Goal: Task Accomplishment & Management: Complete application form

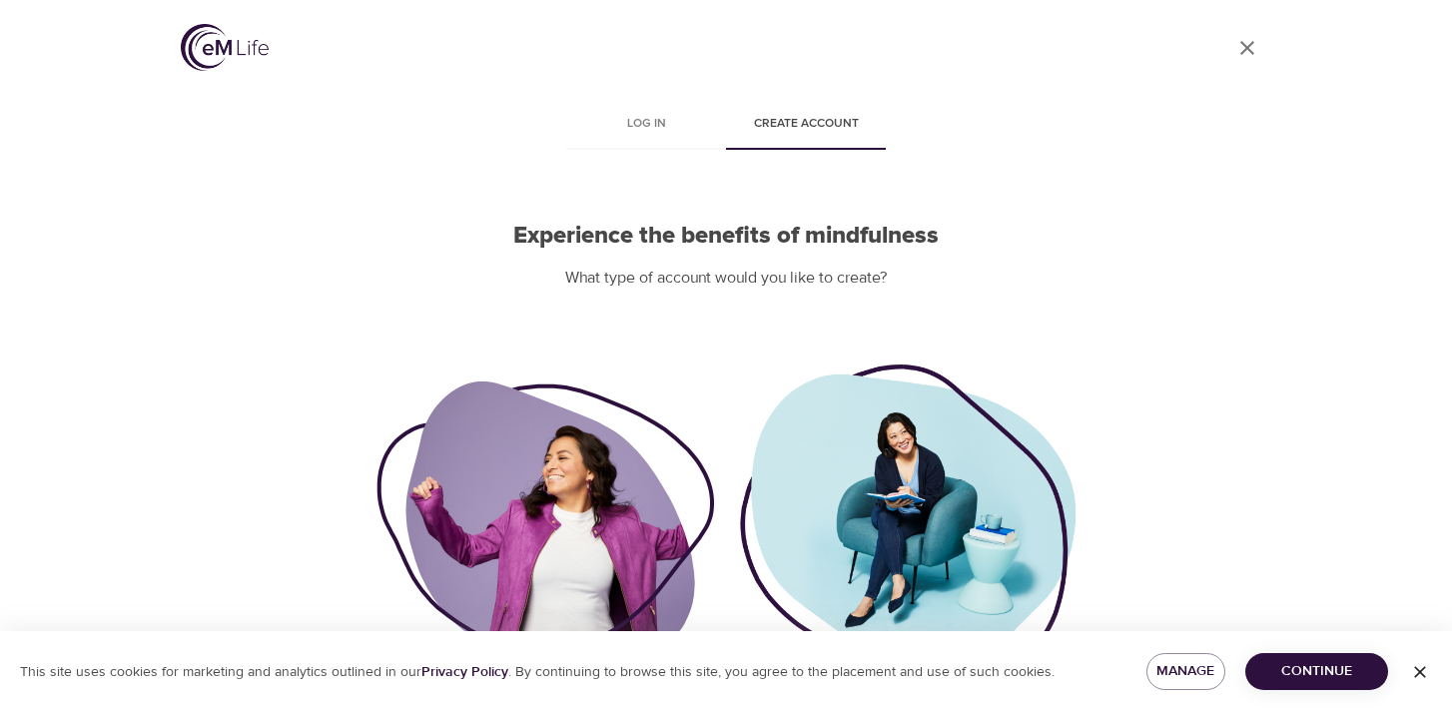
scroll to position [127, 0]
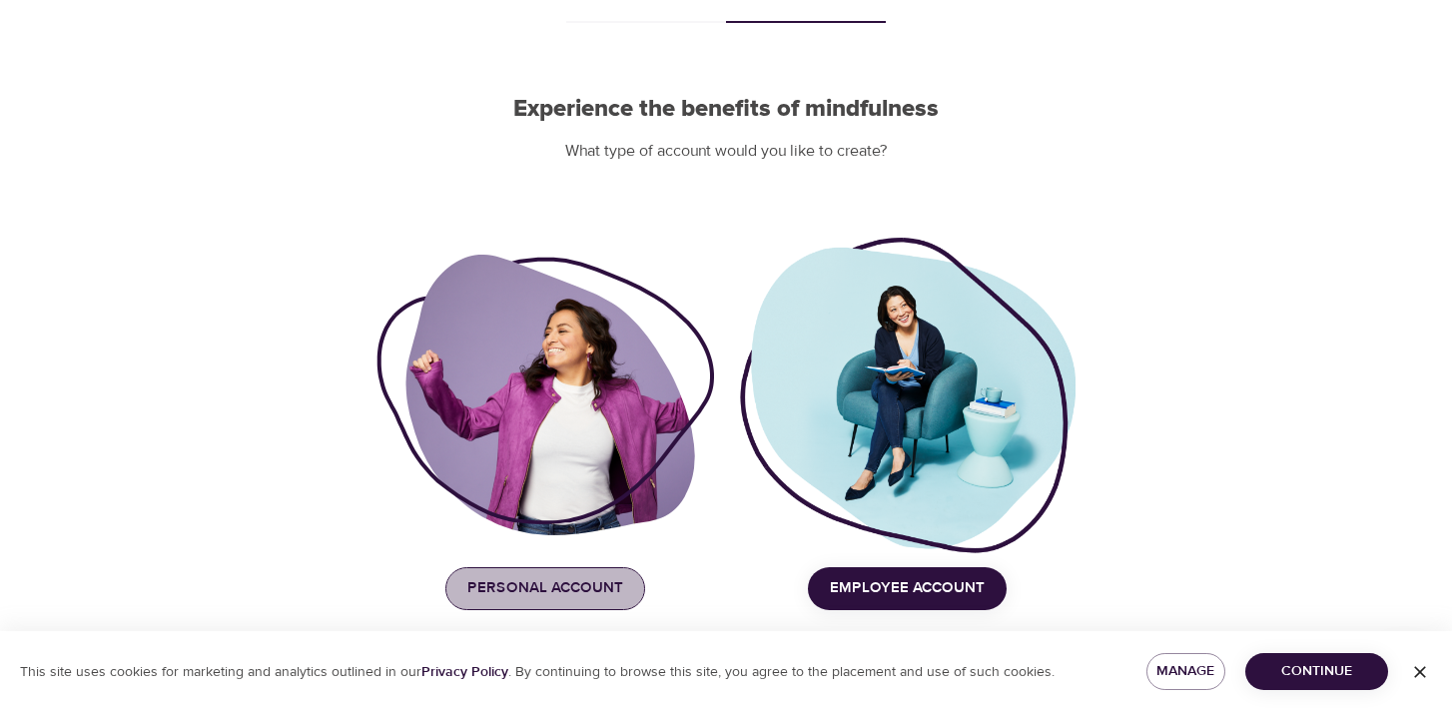
click at [571, 582] on span "Personal Account" at bounding box center [545, 588] width 156 height 26
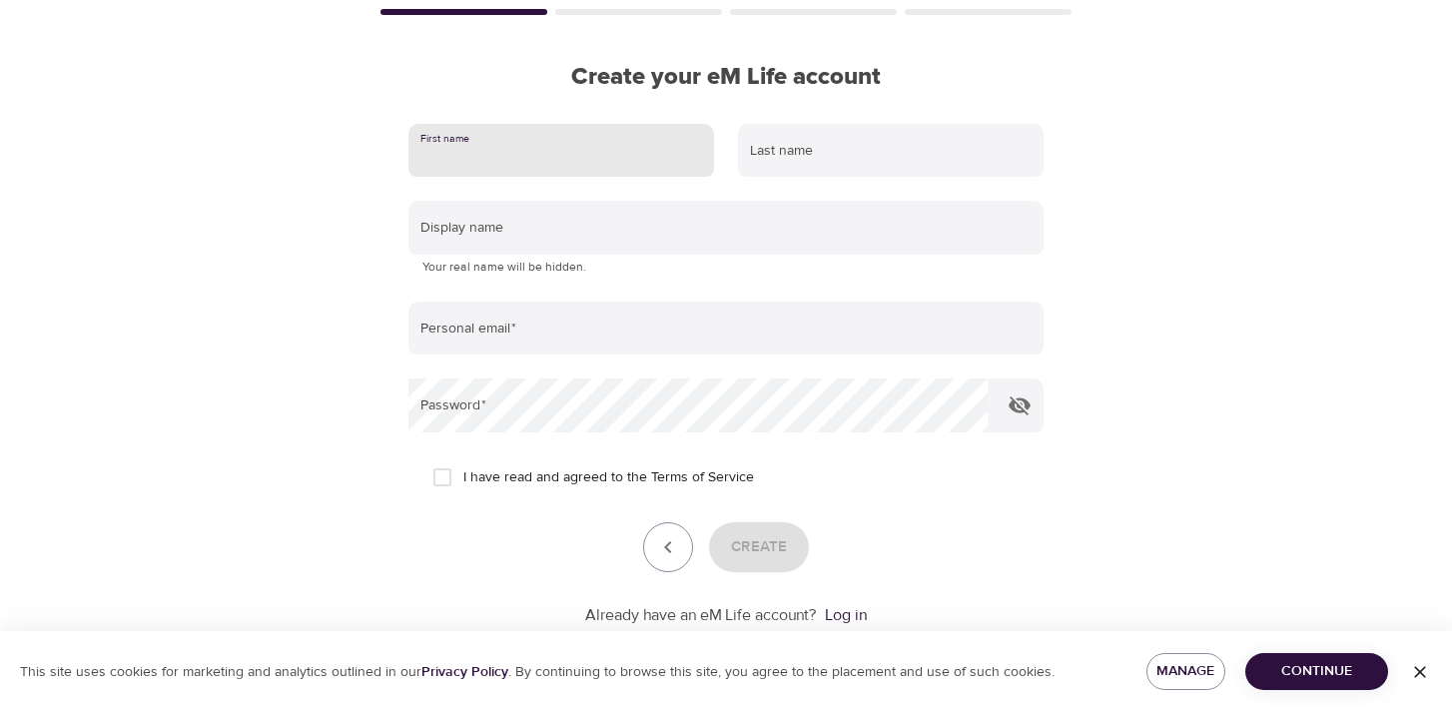
click at [604, 135] on input "text" at bounding box center [562, 151] width 306 height 54
type input "Sage"
type input "Brand"
type input "[EMAIL_ADDRESS][DOMAIN_NAME]"
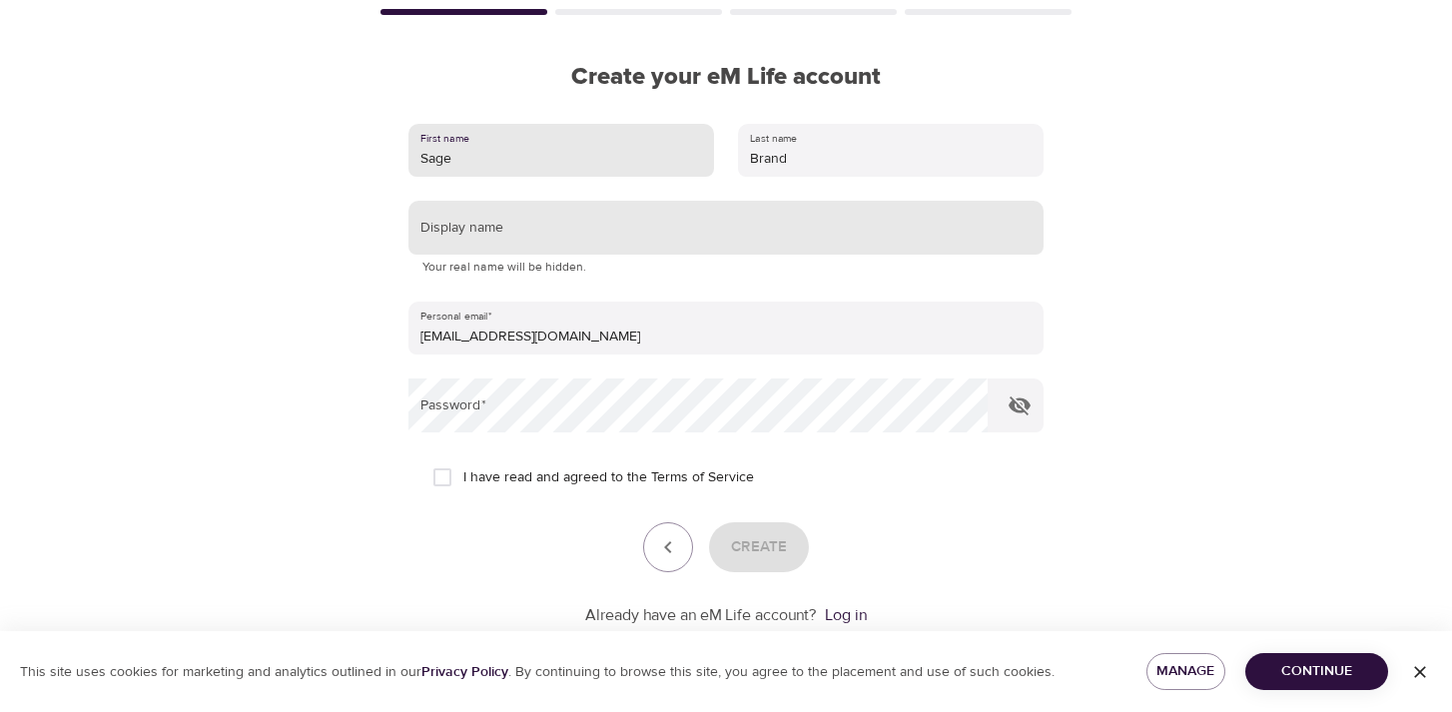
click at [576, 233] on input "text" at bounding box center [726, 228] width 635 height 54
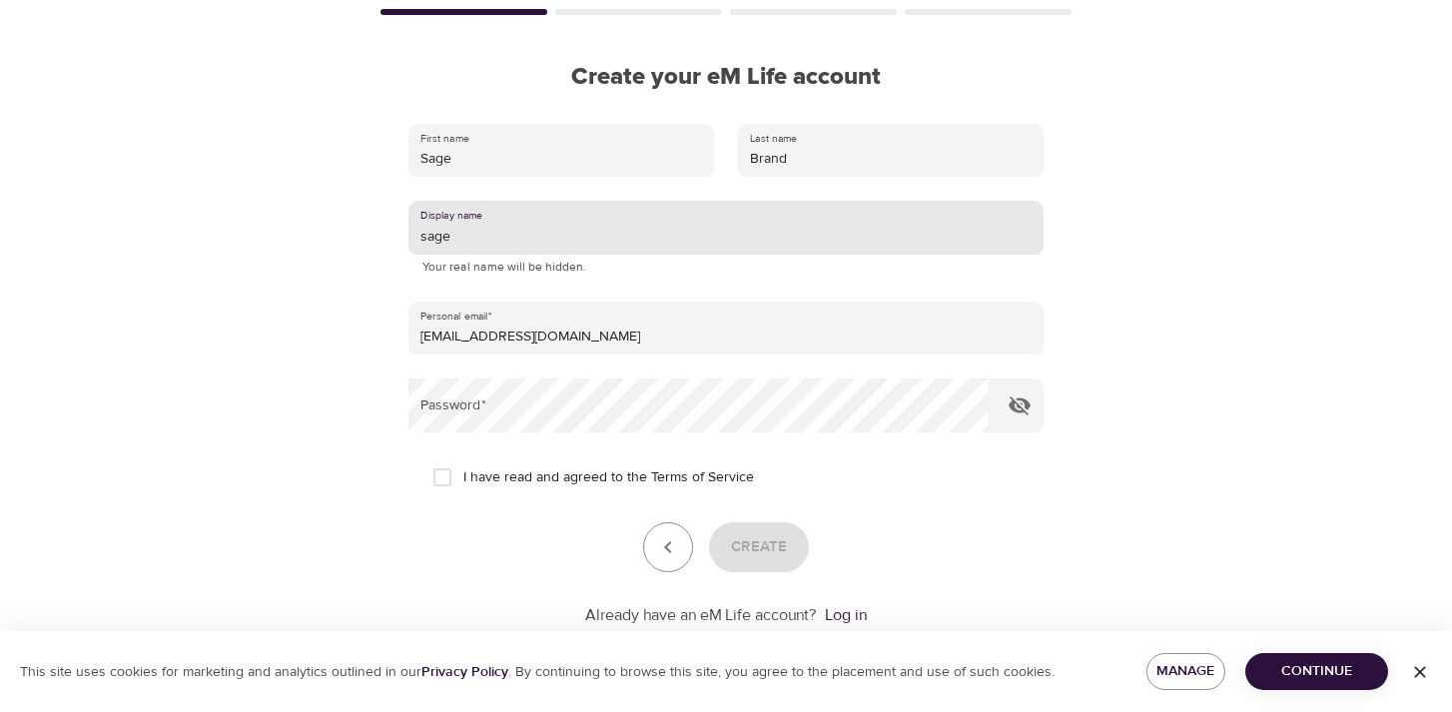
type input "sage"
click at [530, 361] on form "First name [PERSON_NAME] Last name Brand Display name sage Your real name will …" at bounding box center [726, 369] width 635 height 515
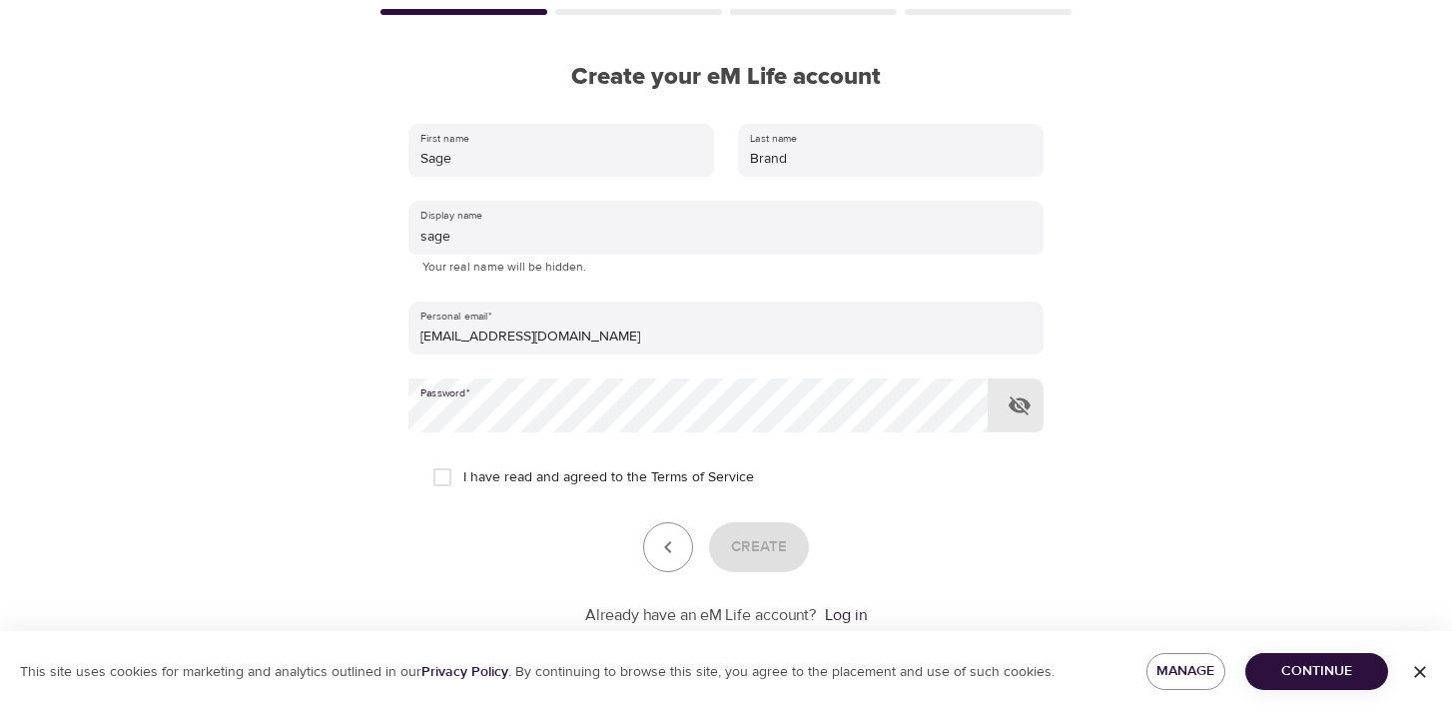
click at [550, 478] on span "I have read and agreed to the Terms of Service" at bounding box center [608, 477] width 291 height 21
click at [463, 478] on input "I have read and agreed to the Terms of Service" at bounding box center [443, 477] width 42 height 42
checkbox input "true"
click at [754, 559] on button "Create" at bounding box center [759, 547] width 100 height 50
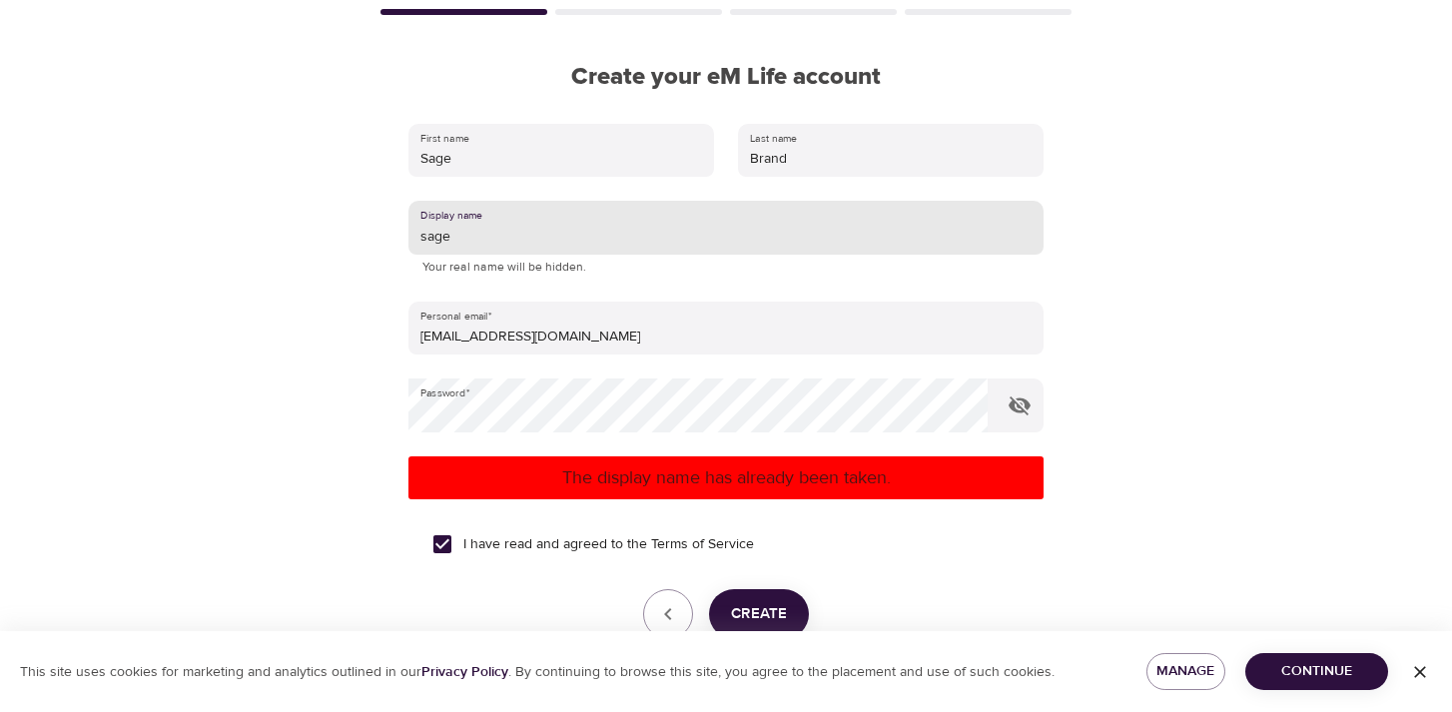
click at [575, 238] on input "sage" at bounding box center [726, 228] width 635 height 54
type input "sage b"
click at [737, 626] on span "Create" at bounding box center [759, 614] width 56 height 26
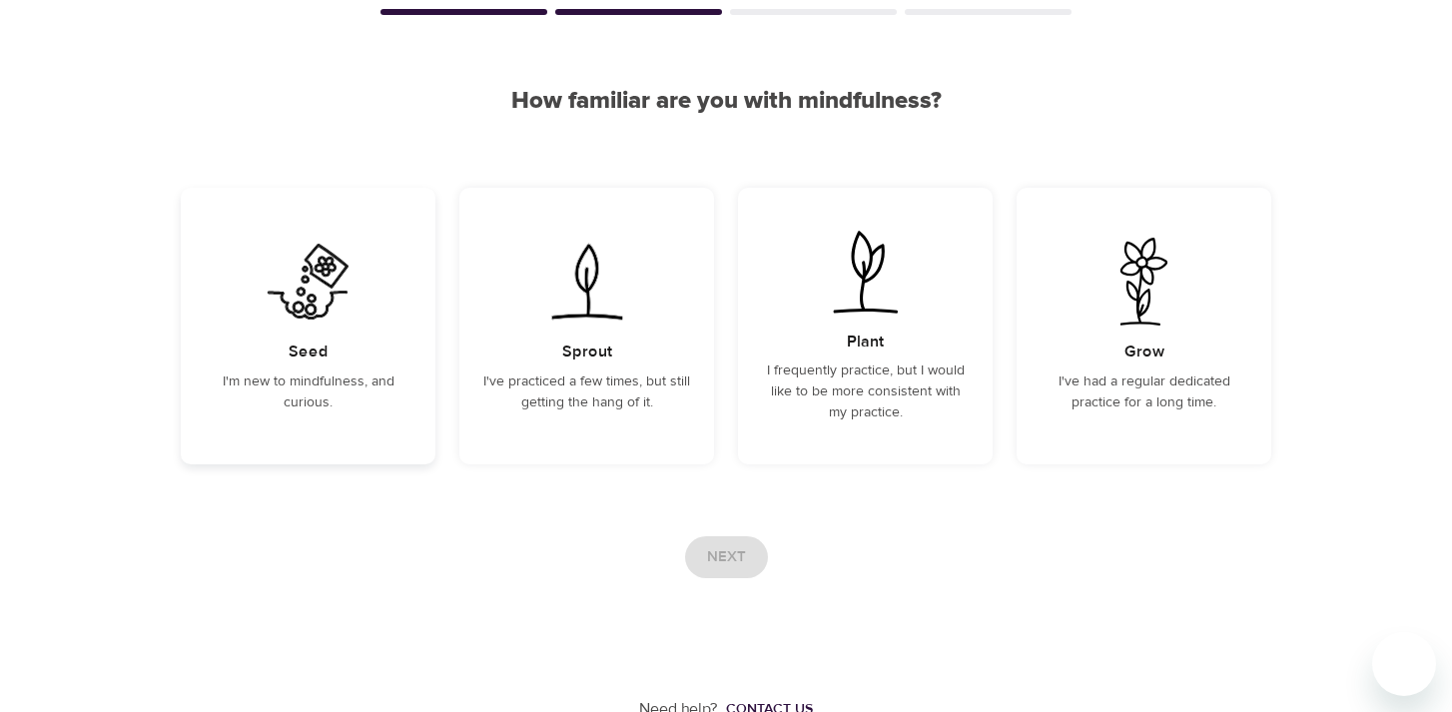
click at [361, 370] on div "Seed I'm new to mindfulness, and curious." at bounding box center [308, 326] width 255 height 277
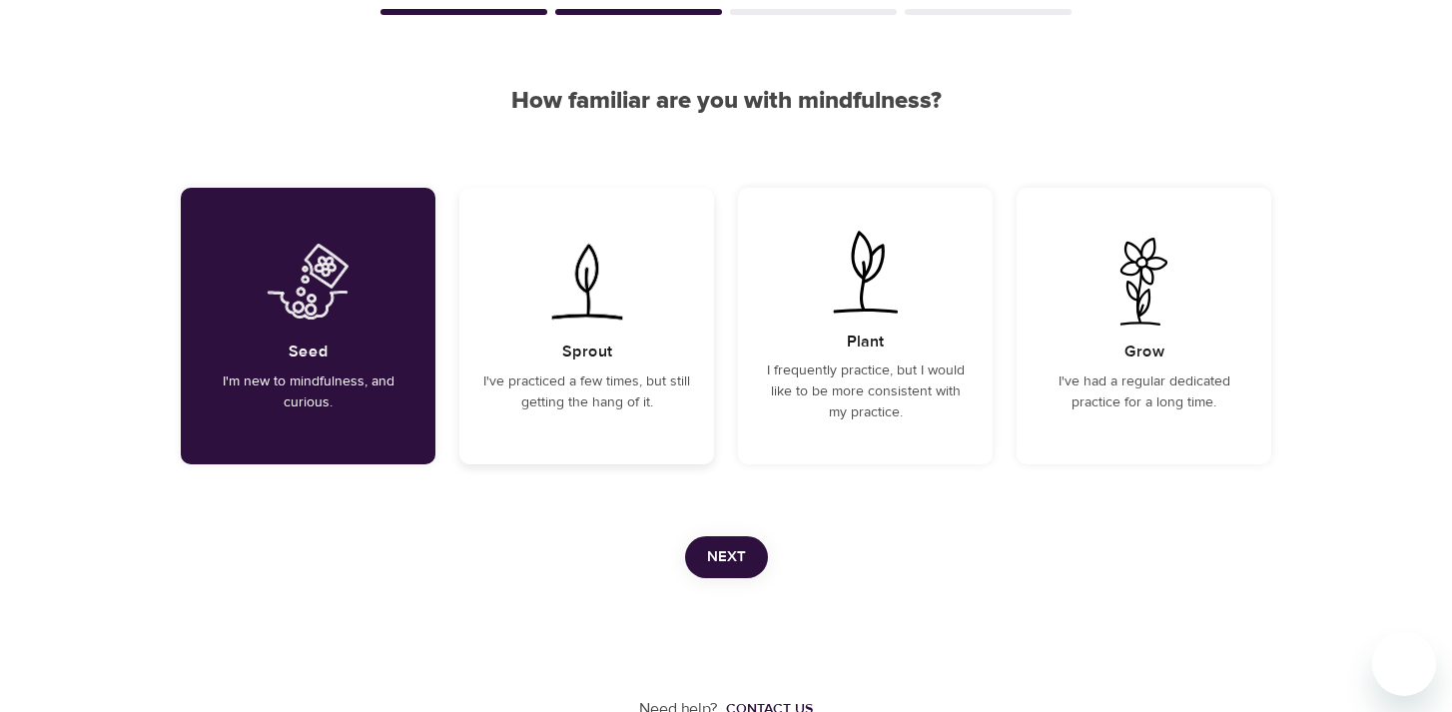
click at [549, 366] on div "Sprout I've practiced a few times, but still getting the hang of it." at bounding box center [586, 326] width 255 height 277
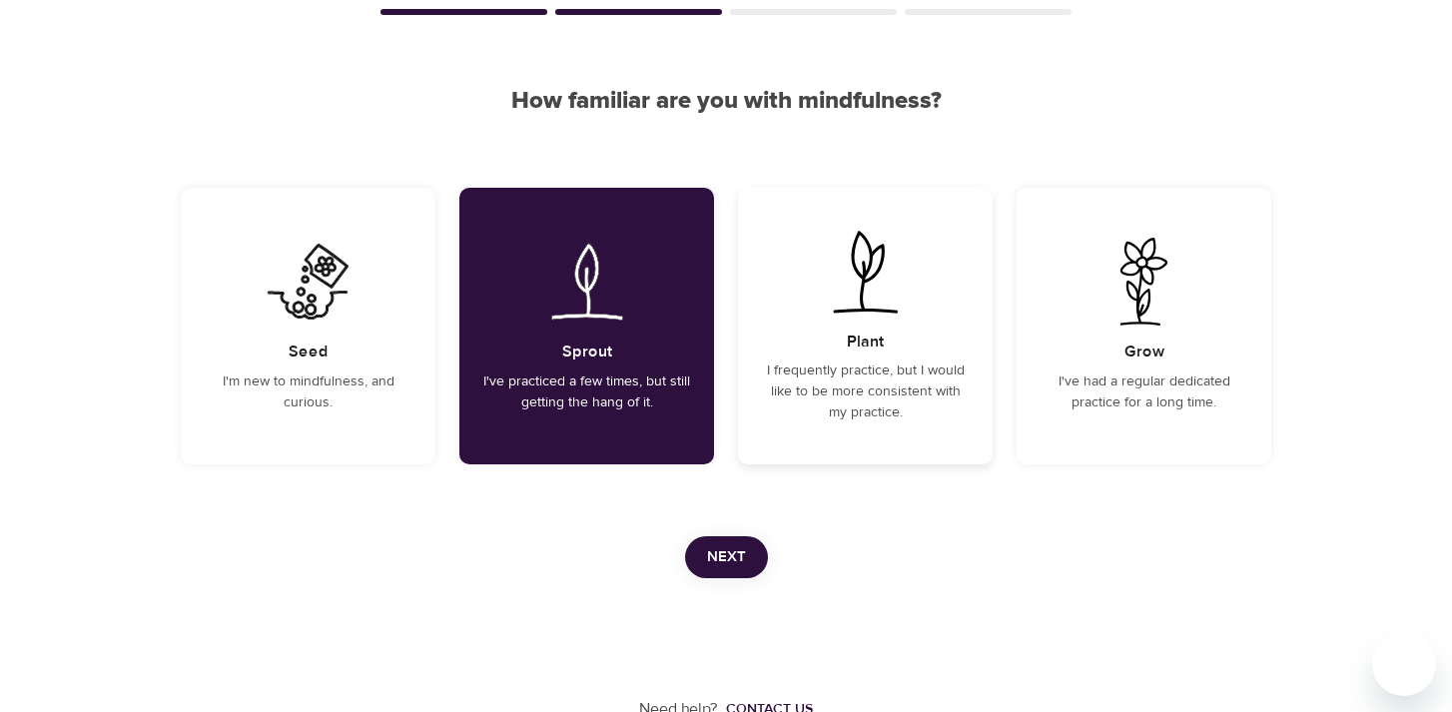
click at [813, 411] on p "I frequently practice, but I would like to be more consistent with my practice." at bounding box center [865, 392] width 207 height 63
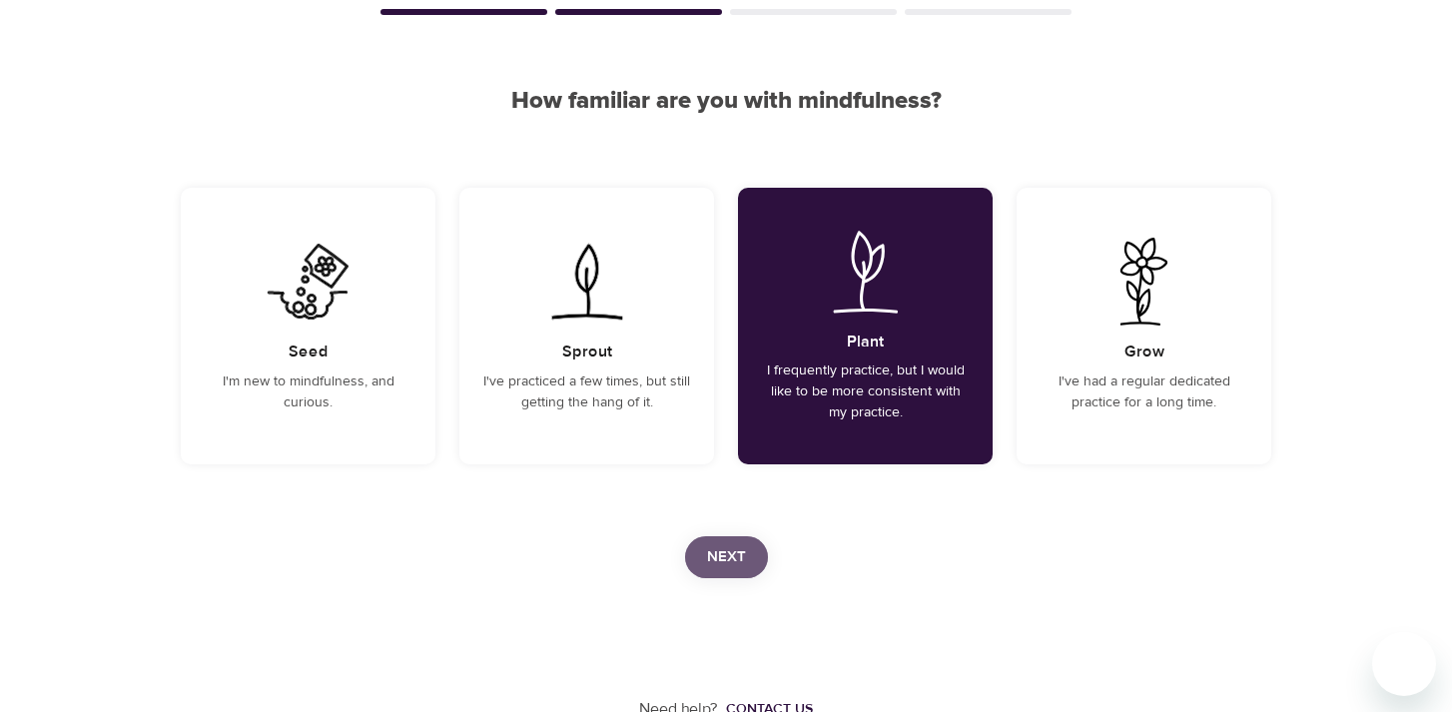
click at [721, 556] on span "Next" at bounding box center [726, 557] width 39 height 26
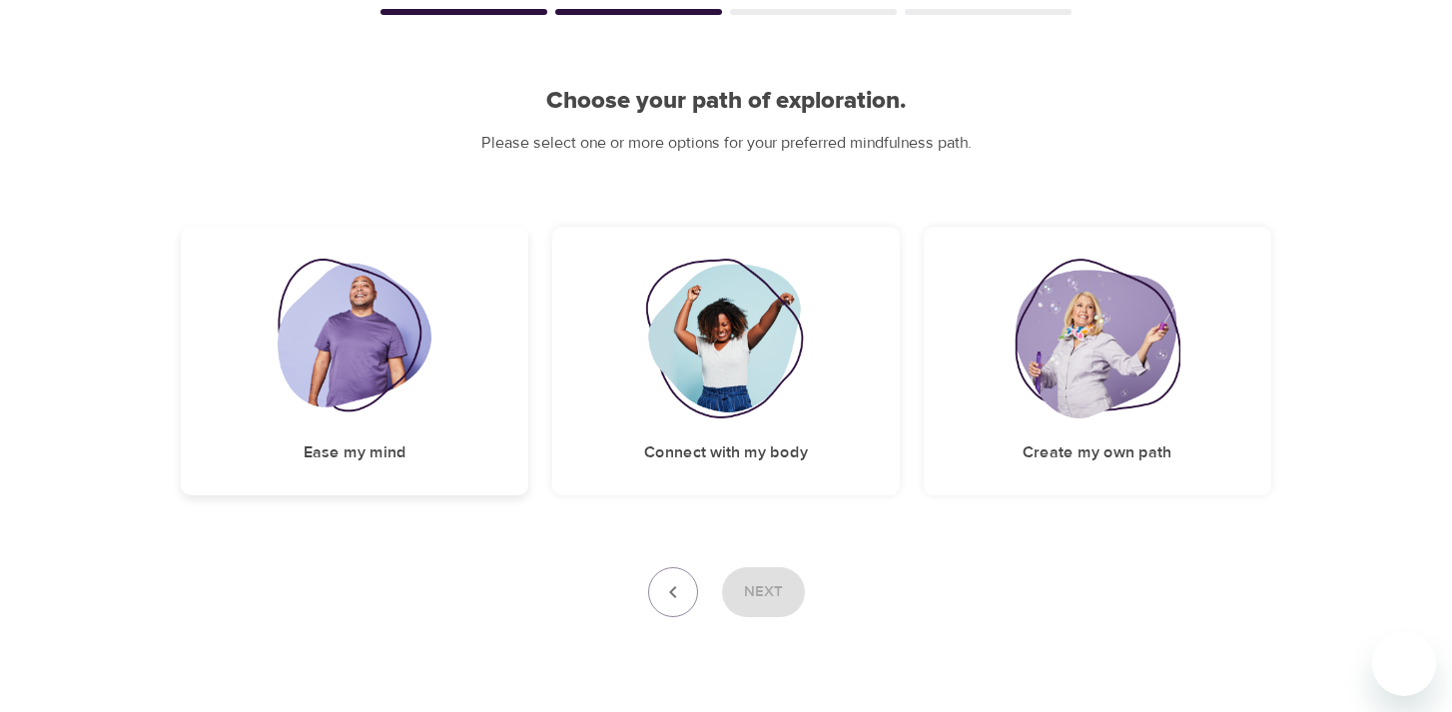
click at [414, 410] on img at bounding box center [355, 339] width 155 height 160
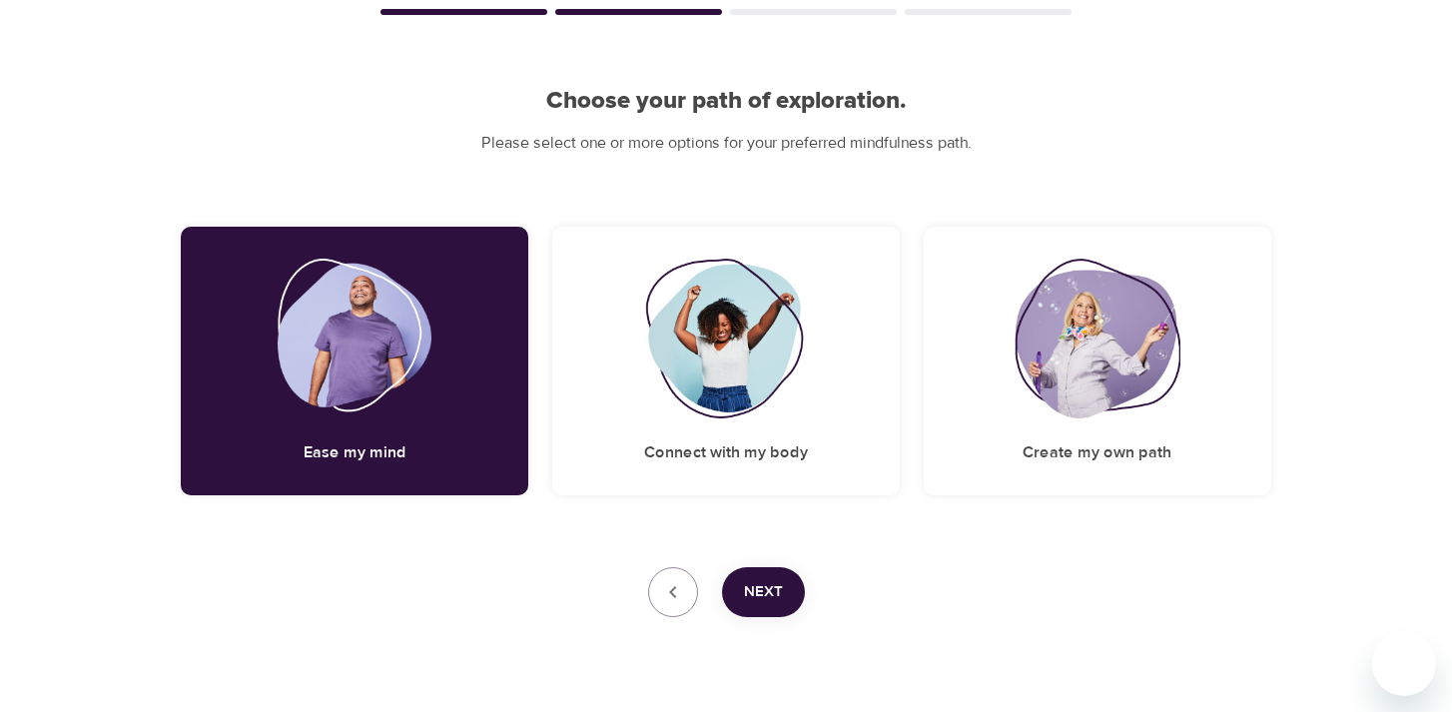
click at [756, 588] on span "Next" at bounding box center [763, 592] width 39 height 26
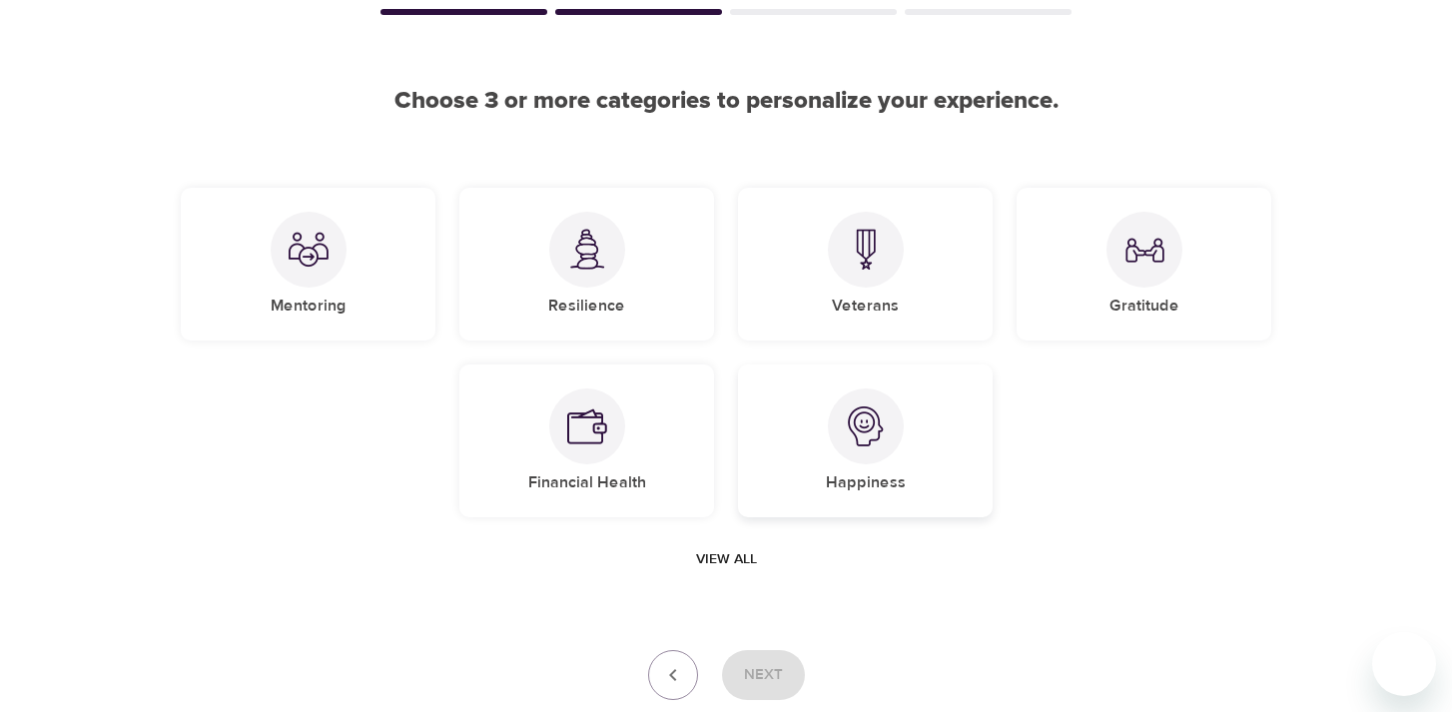
click at [774, 480] on div "Happiness" at bounding box center [865, 441] width 255 height 153
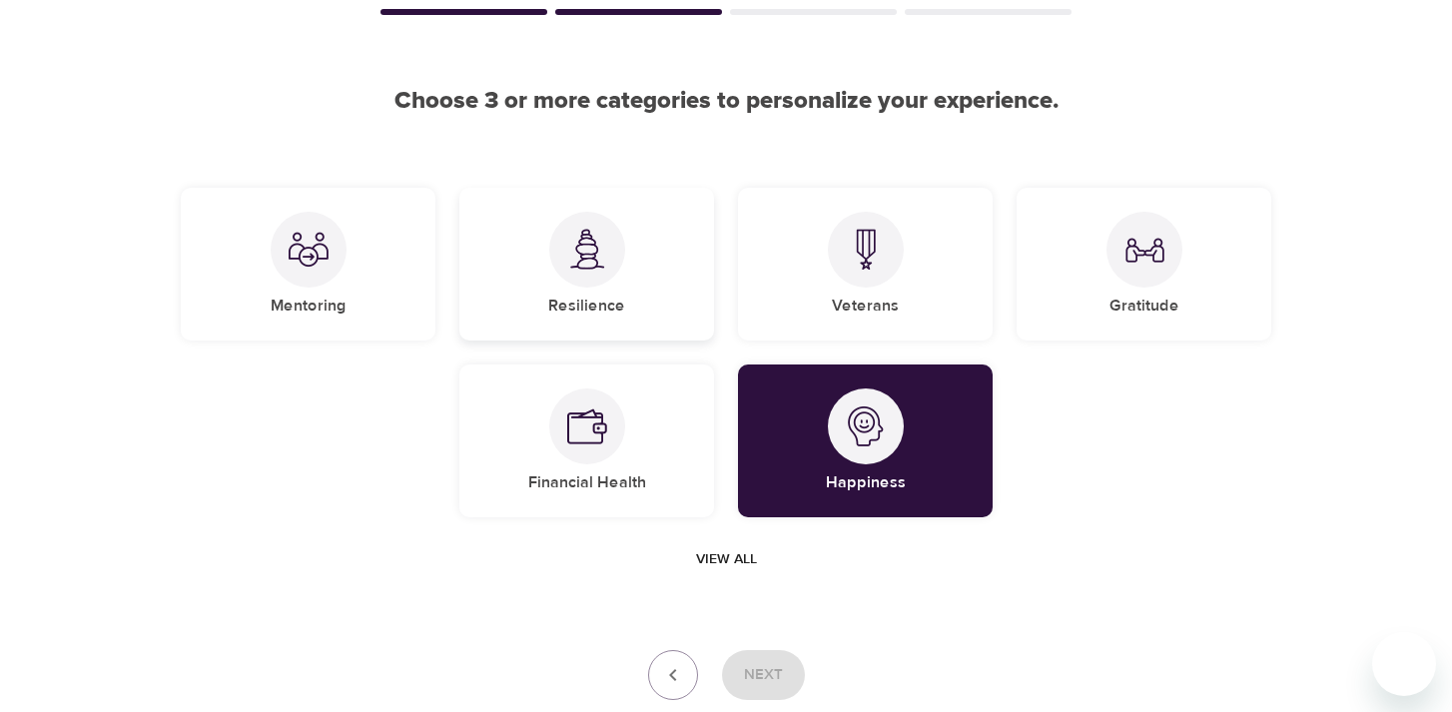
click at [582, 268] on img at bounding box center [587, 249] width 40 height 41
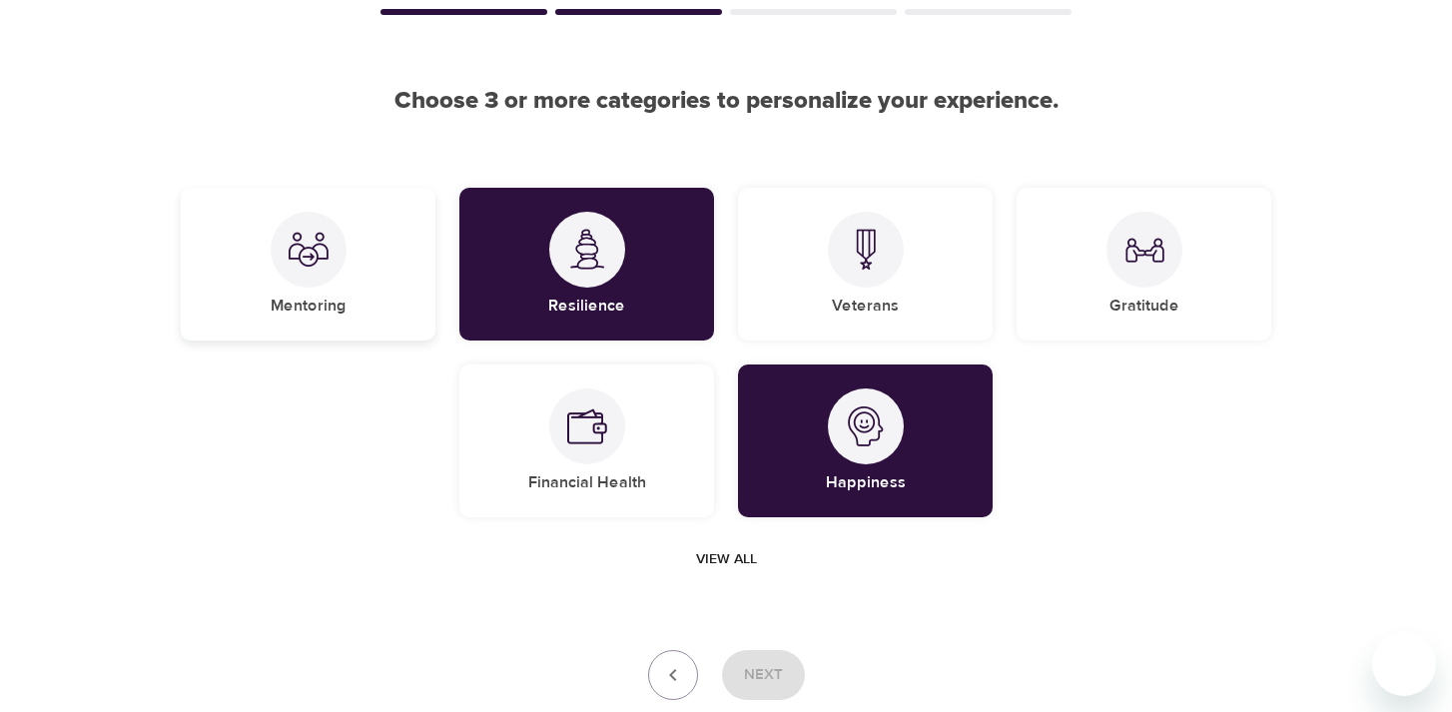
click at [370, 248] on div "Mentoring" at bounding box center [308, 264] width 255 height 153
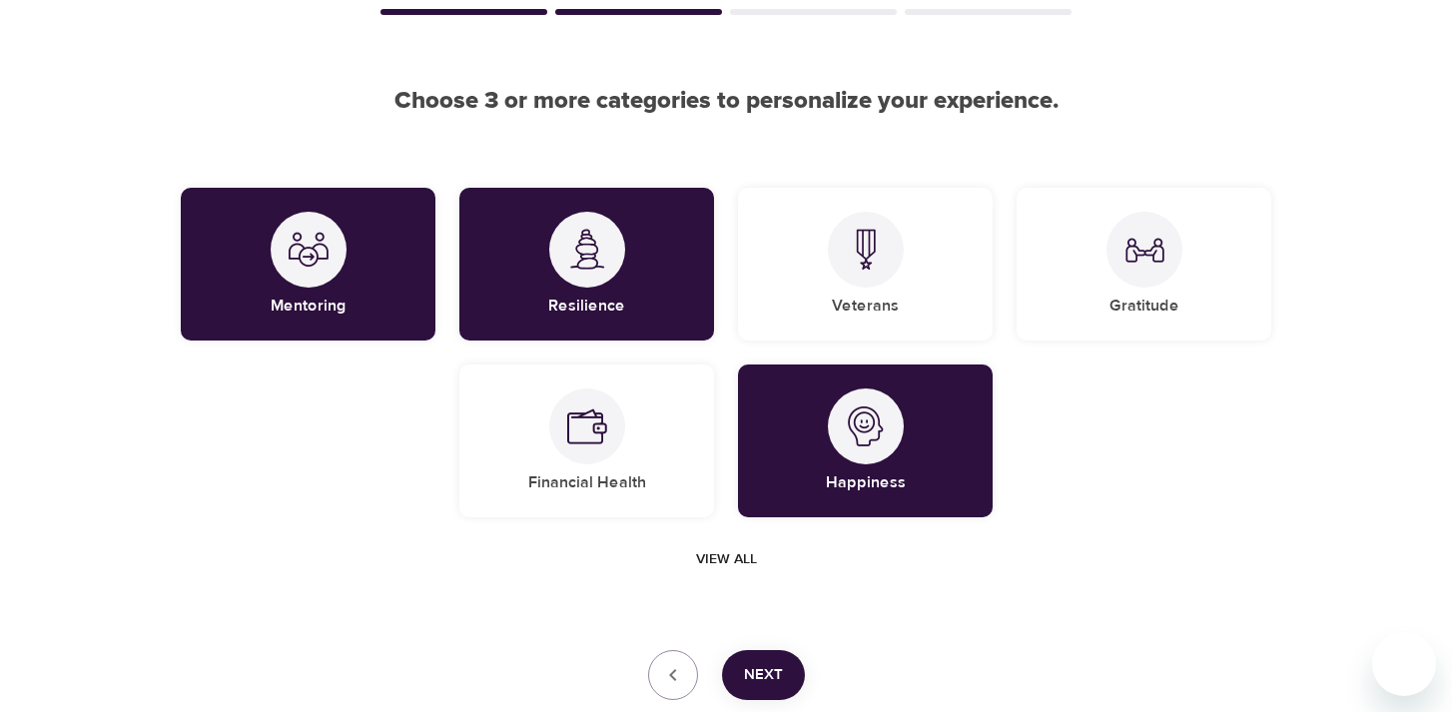
scroll to position [166, 0]
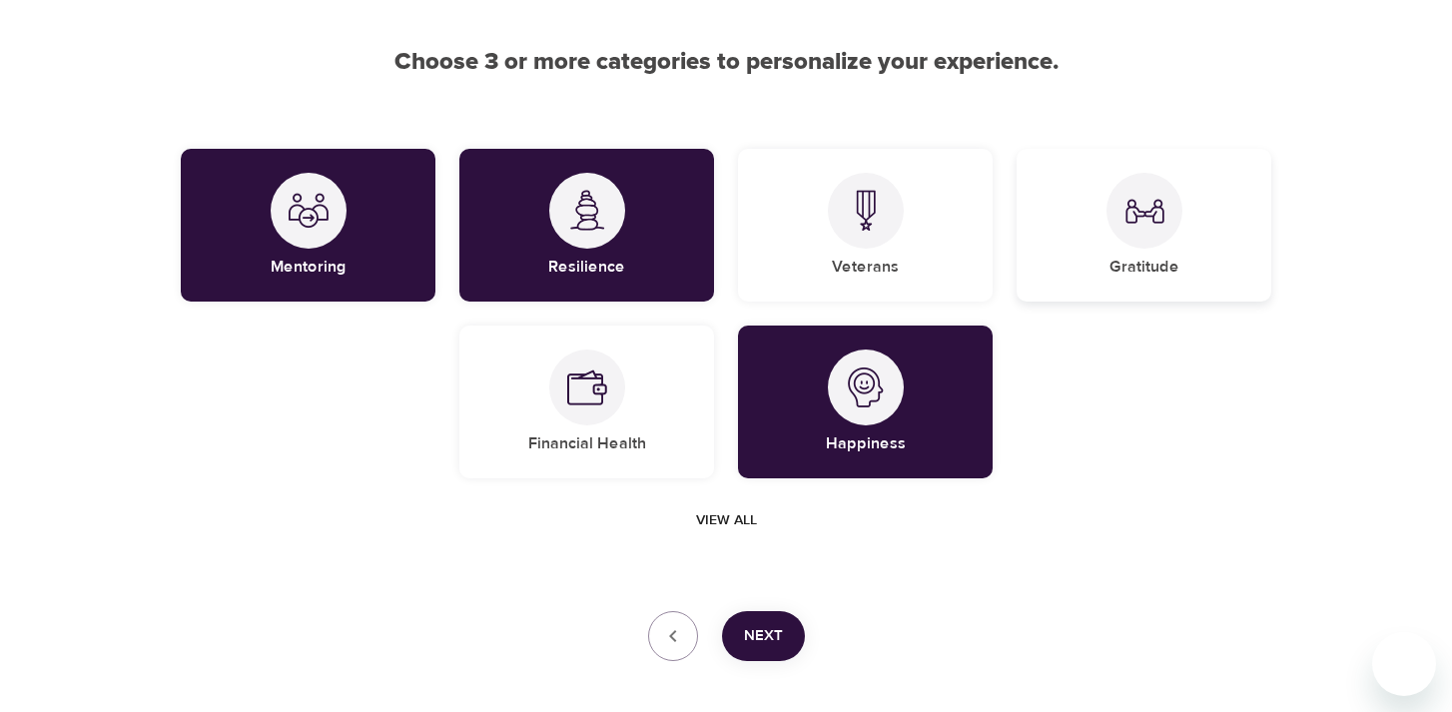
click at [1143, 236] on div at bounding box center [1145, 211] width 76 height 76
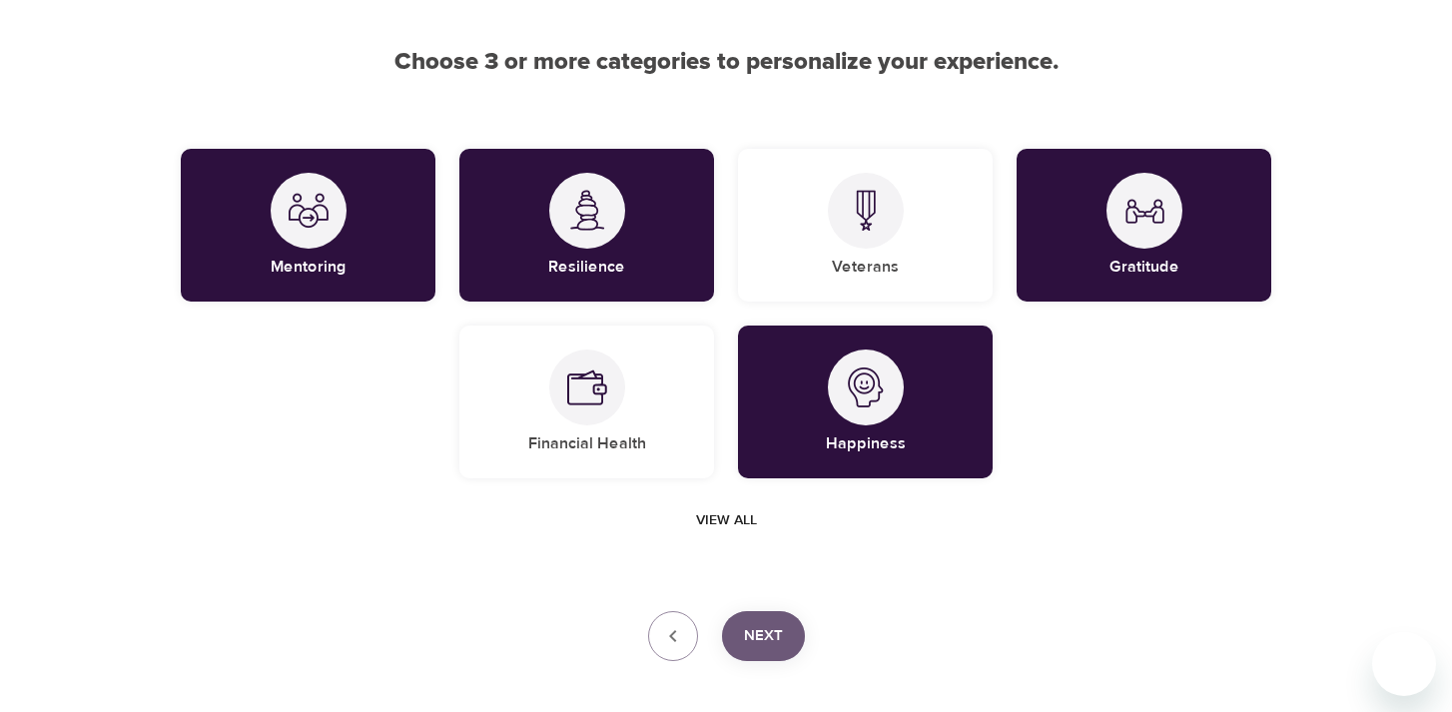
click at [772, 632] on span "Next" at bounding box center [763, 636] width 39 height 26
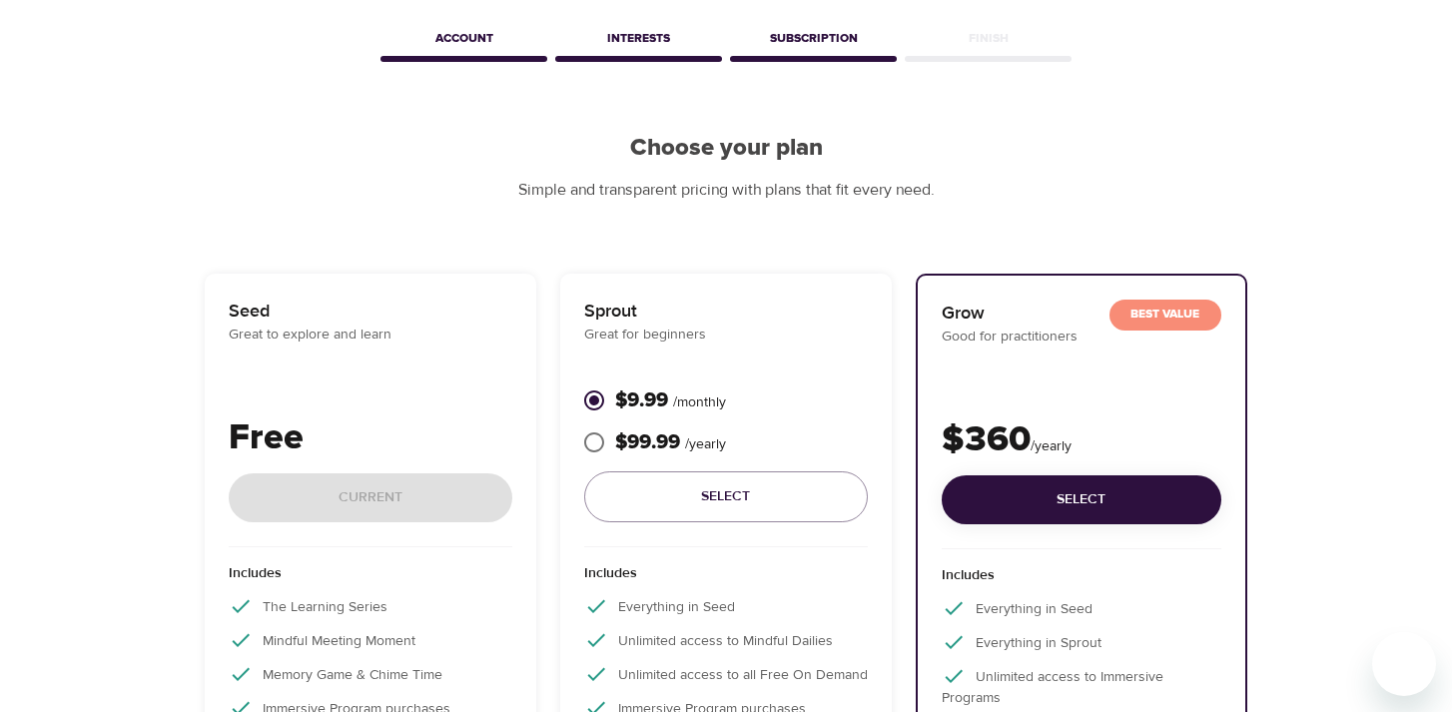
scroll to position [0, 0]
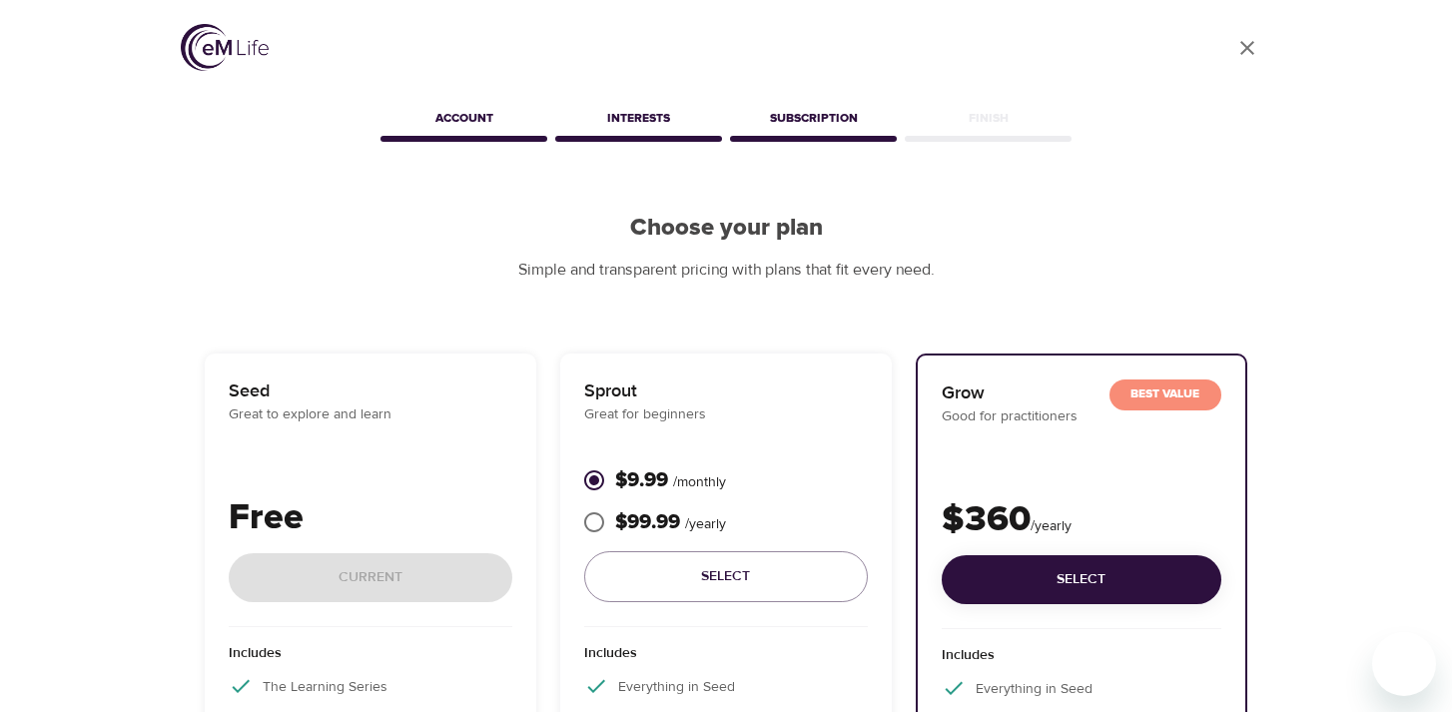
click at [423, 479] on div "Seed Great to explore and learn Free Current" at bounding box center [371, 503] width 284 height 250
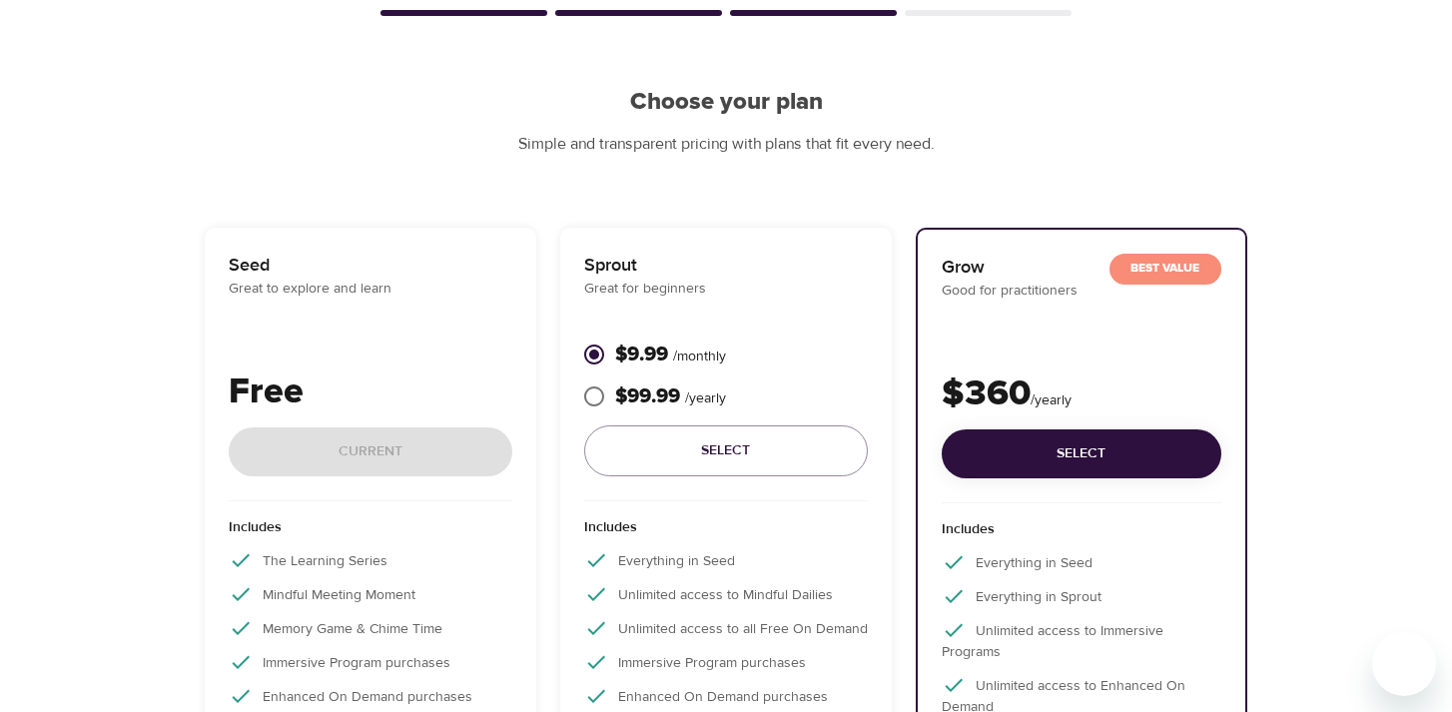
scroll to position [281, 0]
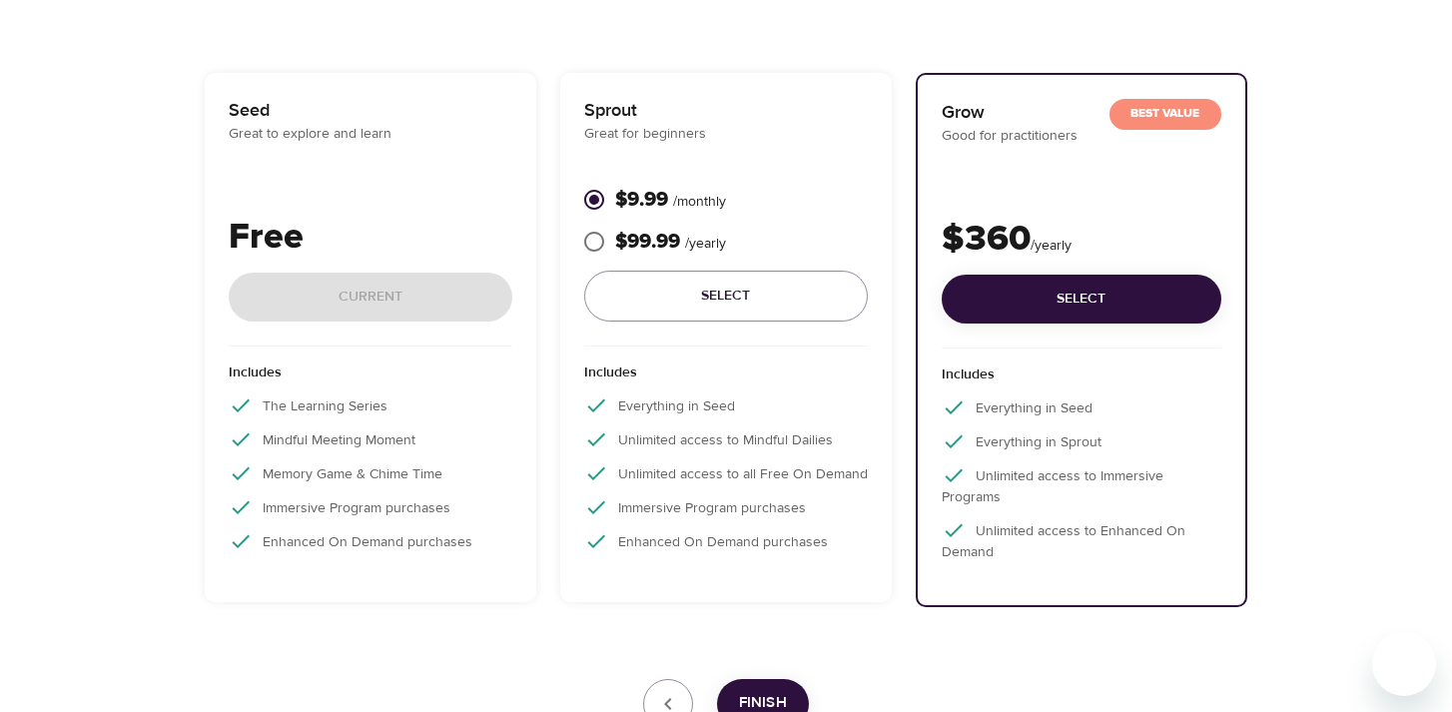
click at [403, 472] on p "Memory Game & Chime Time" at bounding box center [371, 473] width 284 height 24
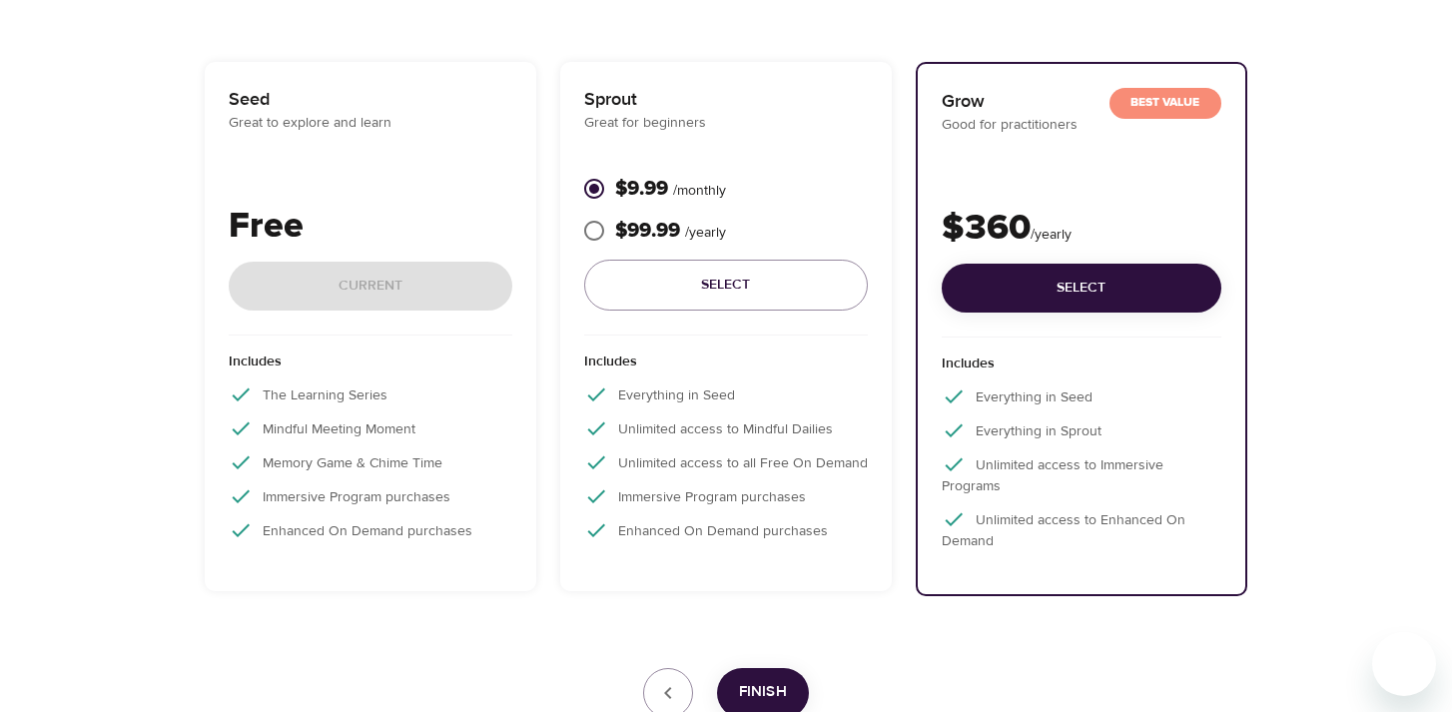
click at [403, 472] on p "Memory Game & Chime Time" at bounding box center [371, 462] width 284 height 24
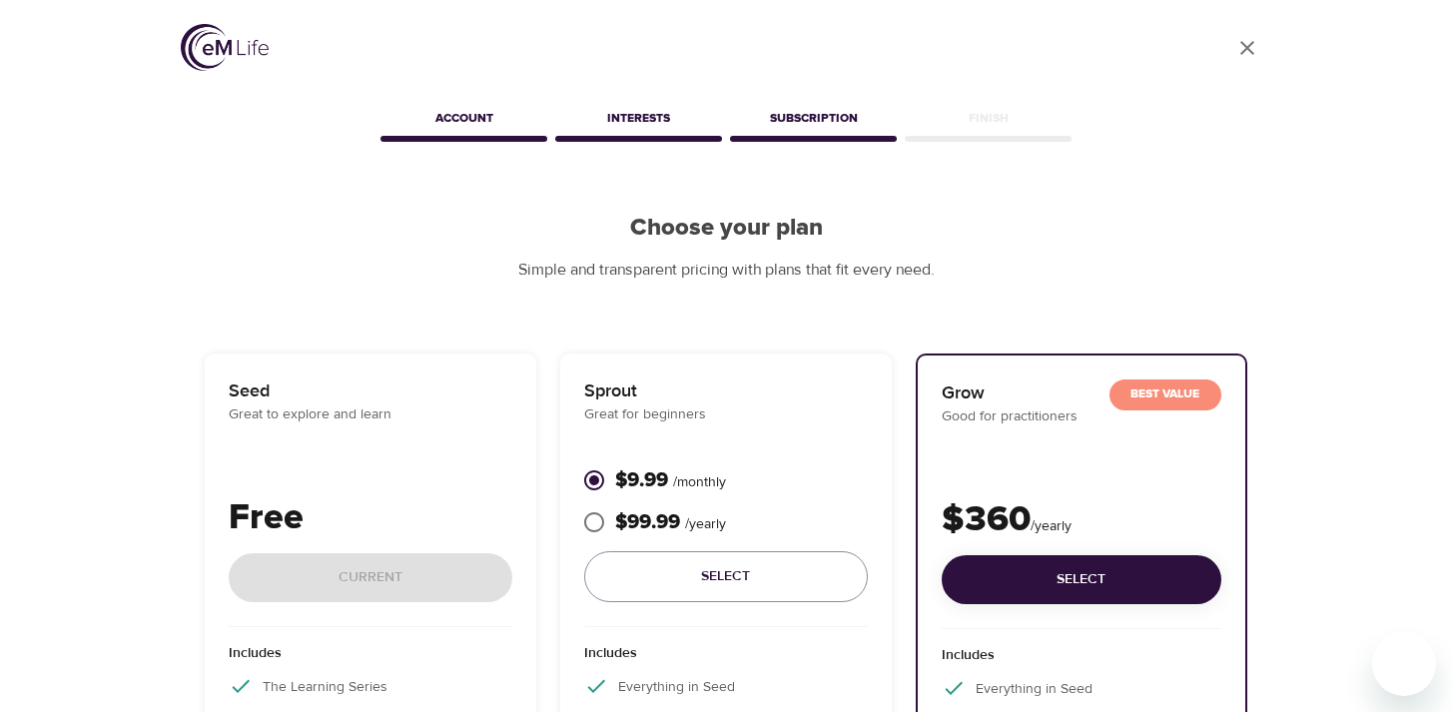
click at [410, 405] on div "Seed Great to explore and learn" at bounding box center [371, 402] width 284 height 48
click at [410, 406] on p "Great to explore and learn" at bounding box center [371, 415] width 284 height 21
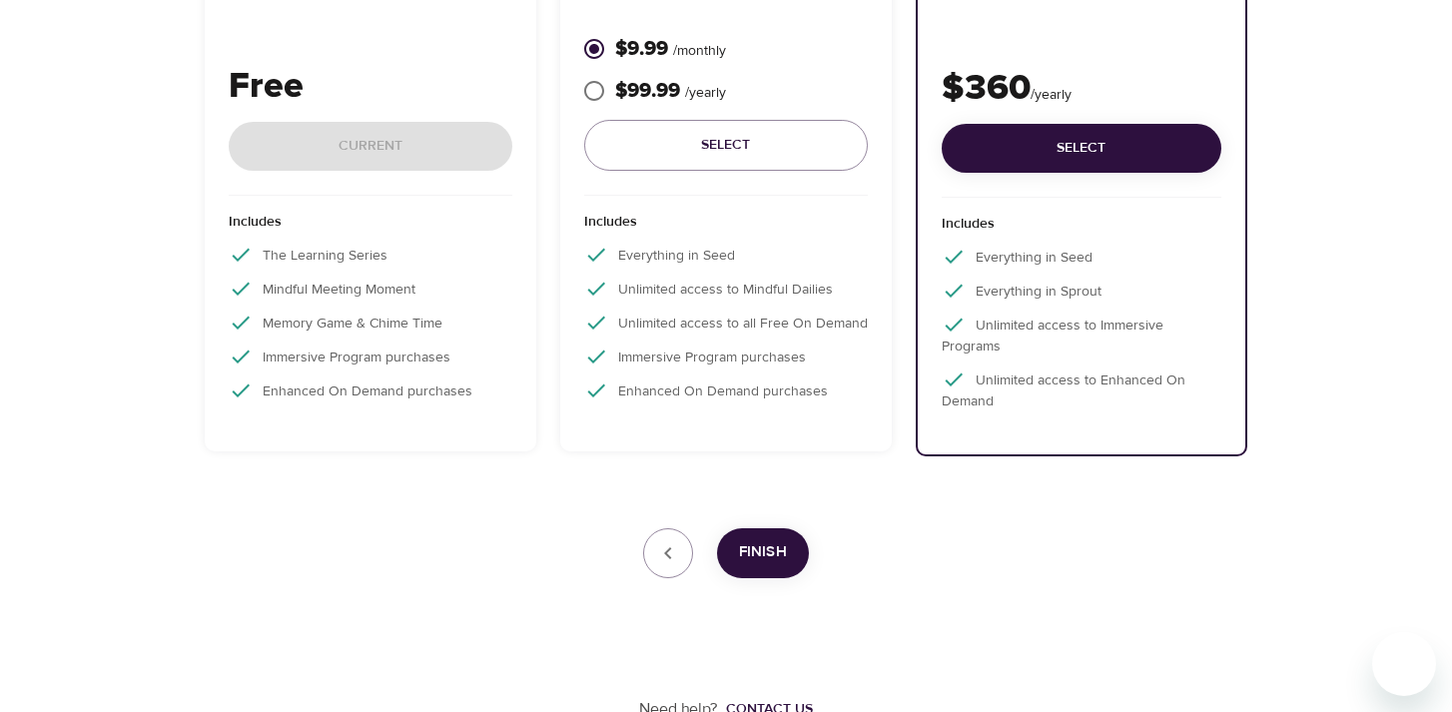
scroll to position [439, 0]
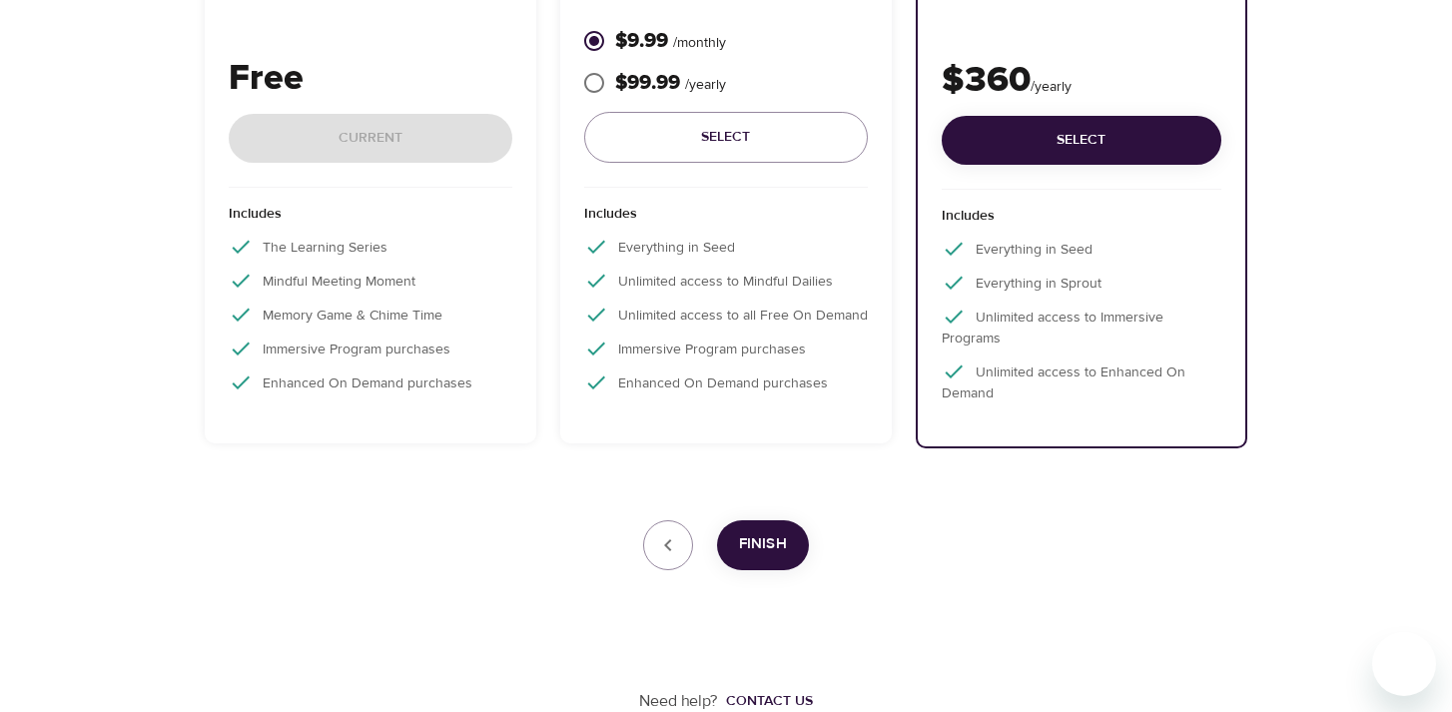
click at [375, 139] on div "Free Current" at bounding box center [371, 120] width 284 height 136
click at [739, 528] on button "Finish" at bounding box center [763, 545] width 92 height 50
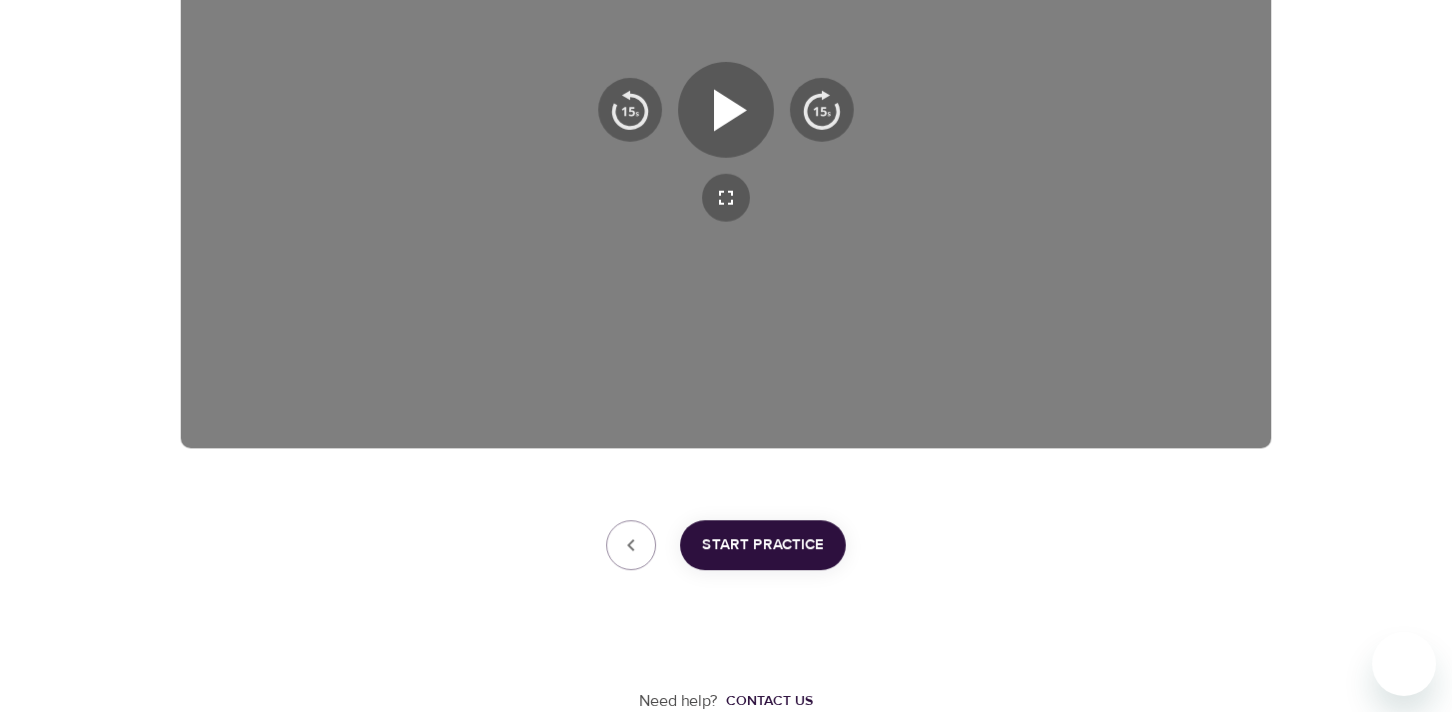
scroll to position [160, 0]
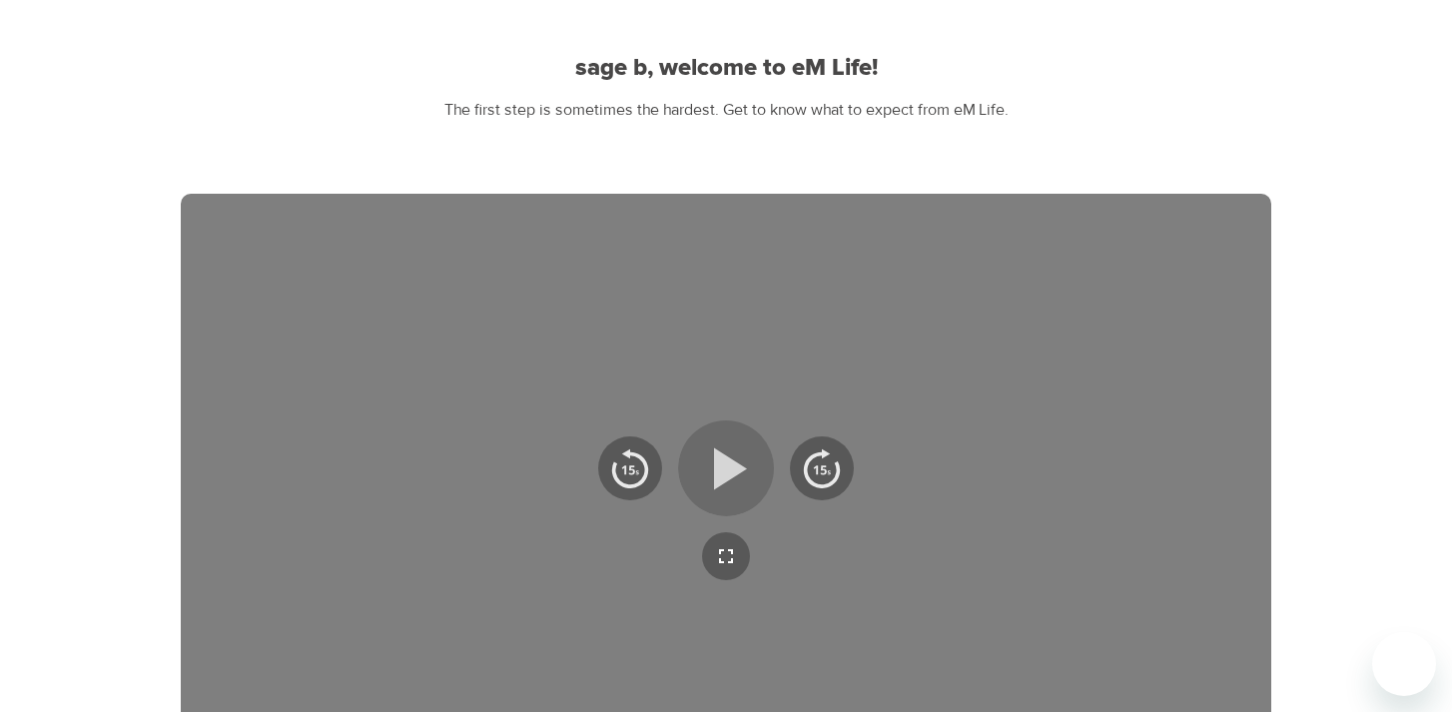
click at [721, 428] on button "button" at bounding box center [726, 469] width 96 height 96
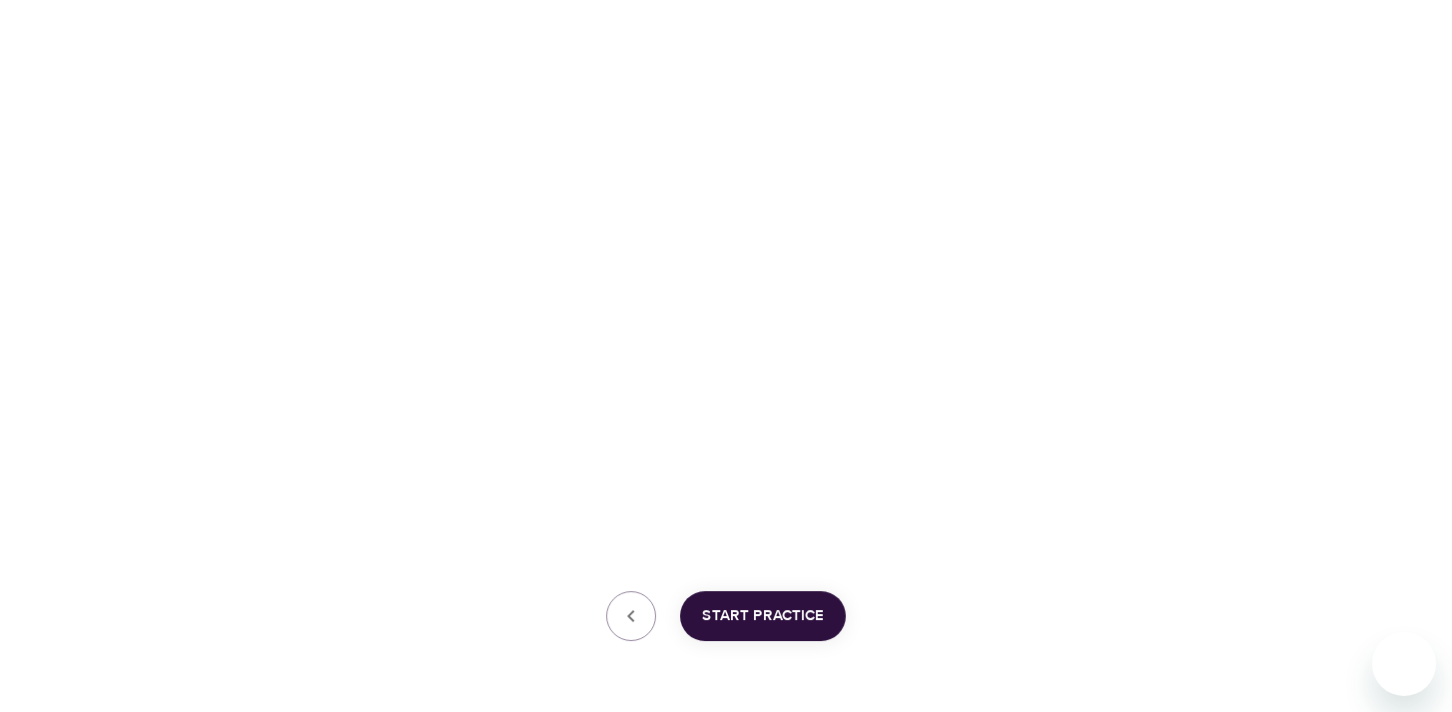
scroll to position [445, 0]
click at [780, 624] on span "Start Practice" at bounding box center [763, 618] width 122 height 26
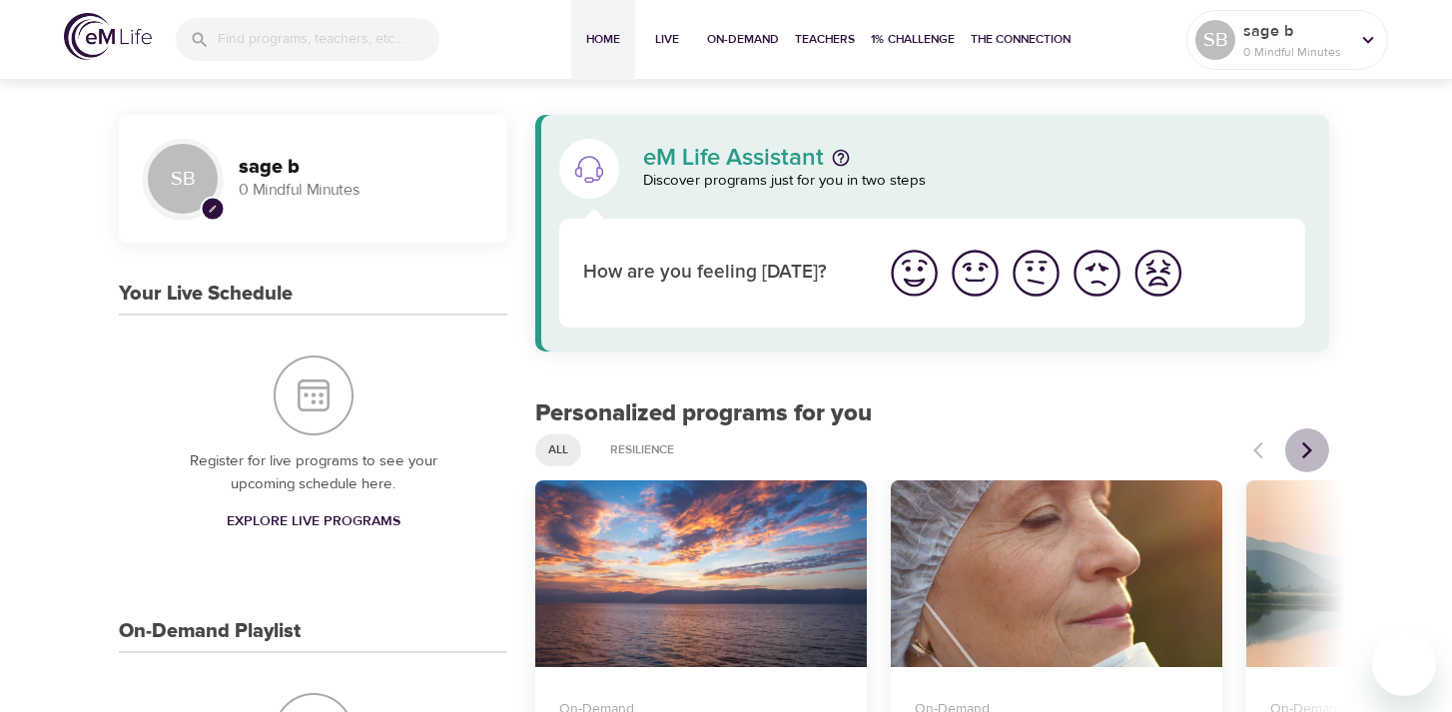
click at [1307, 441] on icon "Next items" at bounding box center [1307, 450] width 20 height 20
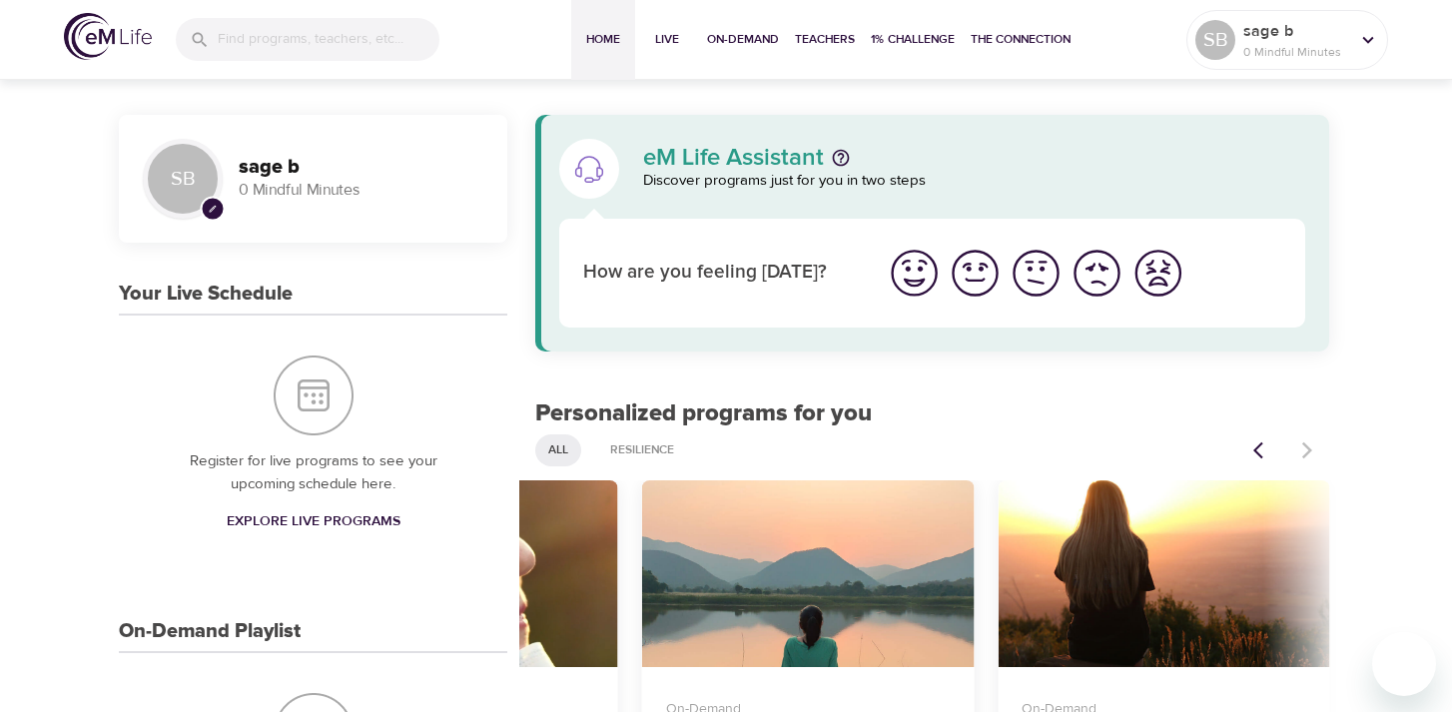
click at [1165, 267] on img "I'm feeling worst" at bounding box center [1158, 273] width 55 height 55
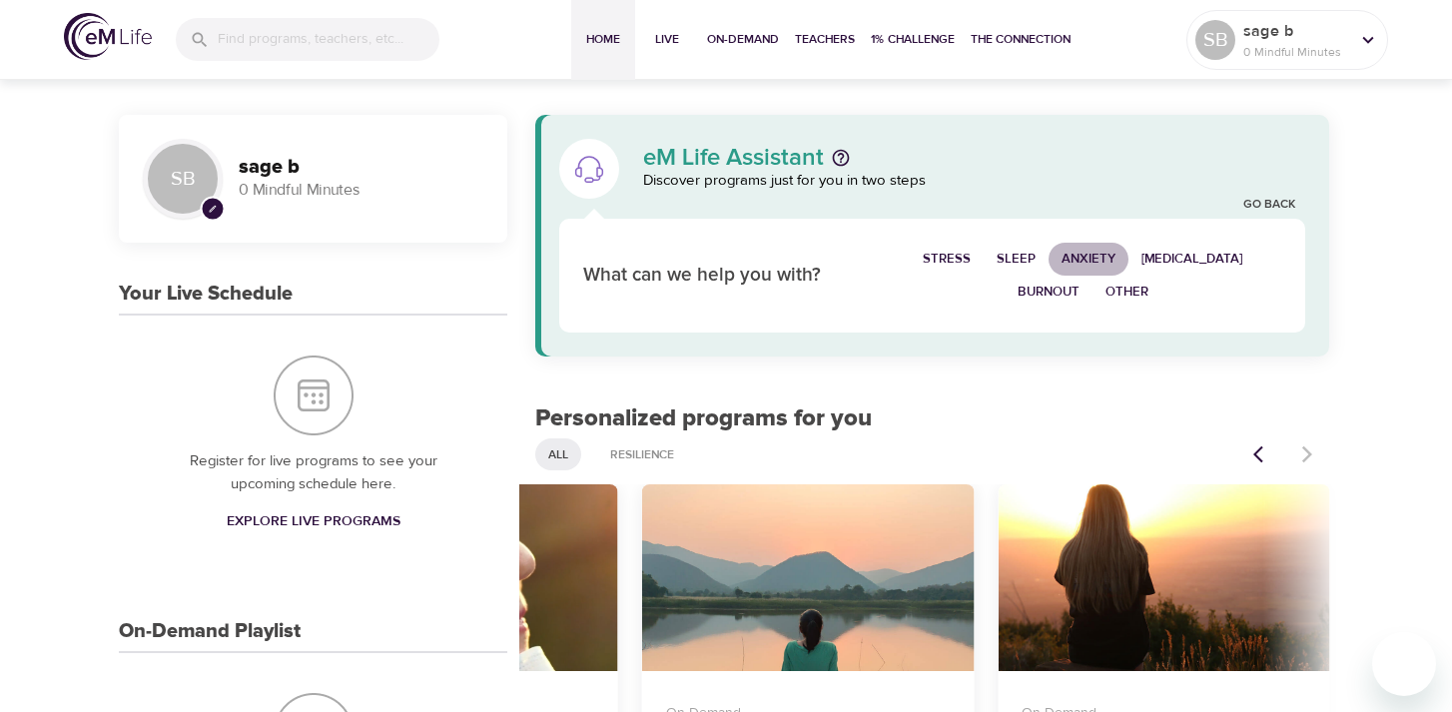
click at [1104, 249] on span "Anxiety" at bounding box center [1089, 259] width 54 height 23
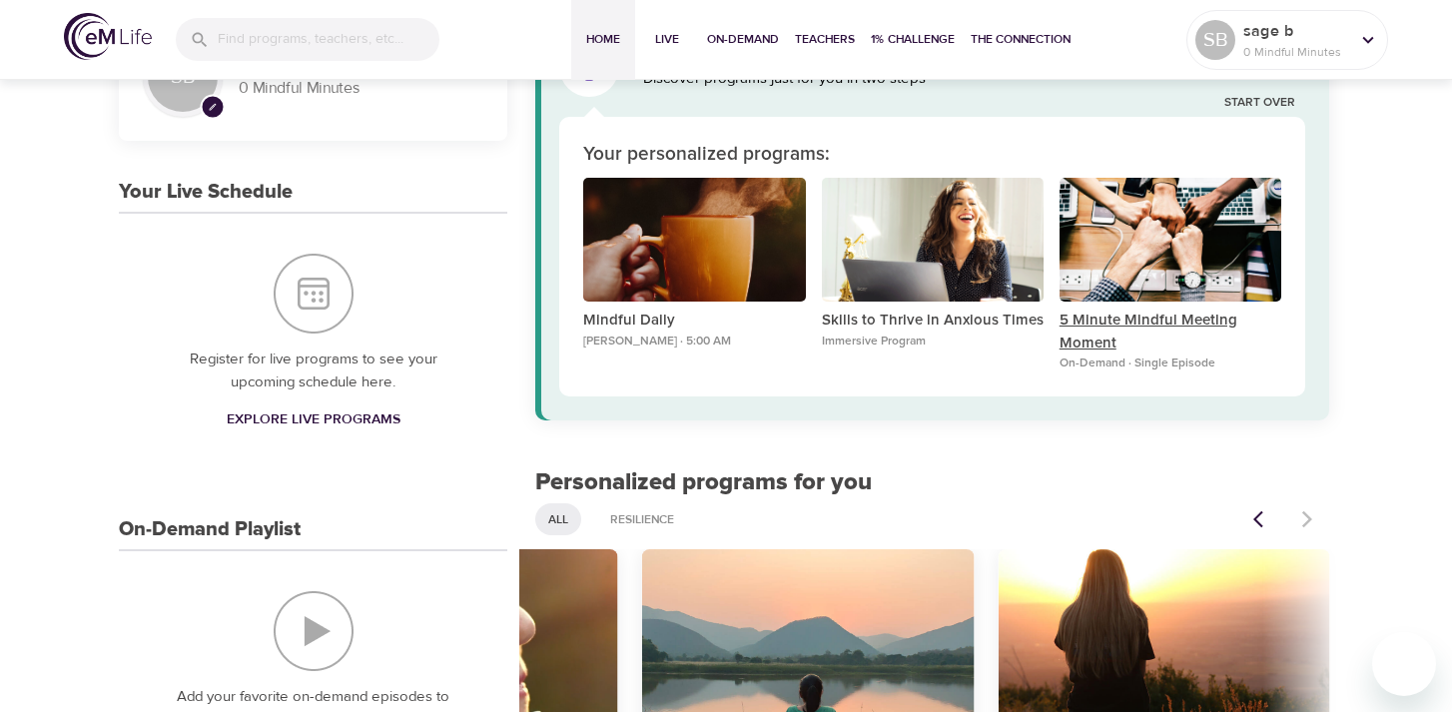
scroll to position [149, 0]
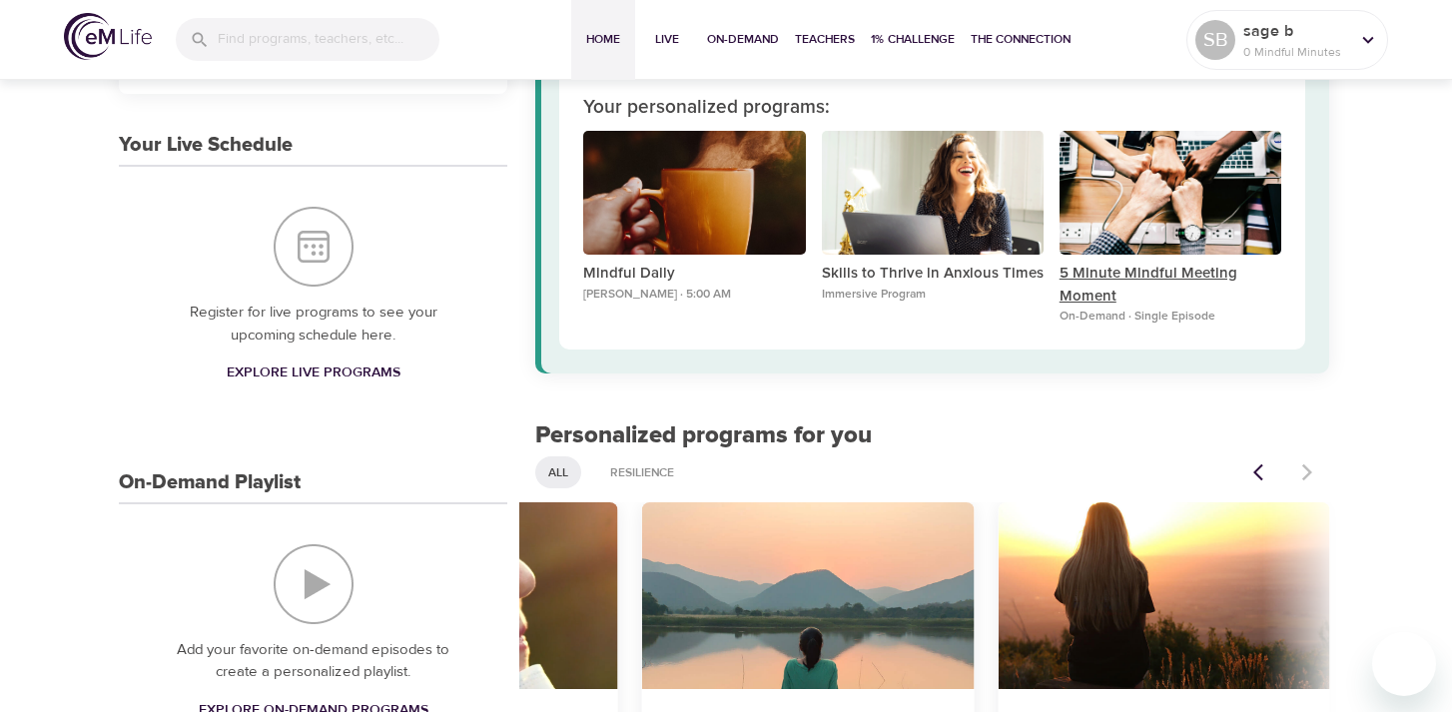
click at [1157, 277] on p "5 Minute Mindful Meeting Moment" at bounding box center [1171, 285] width 222 height 45
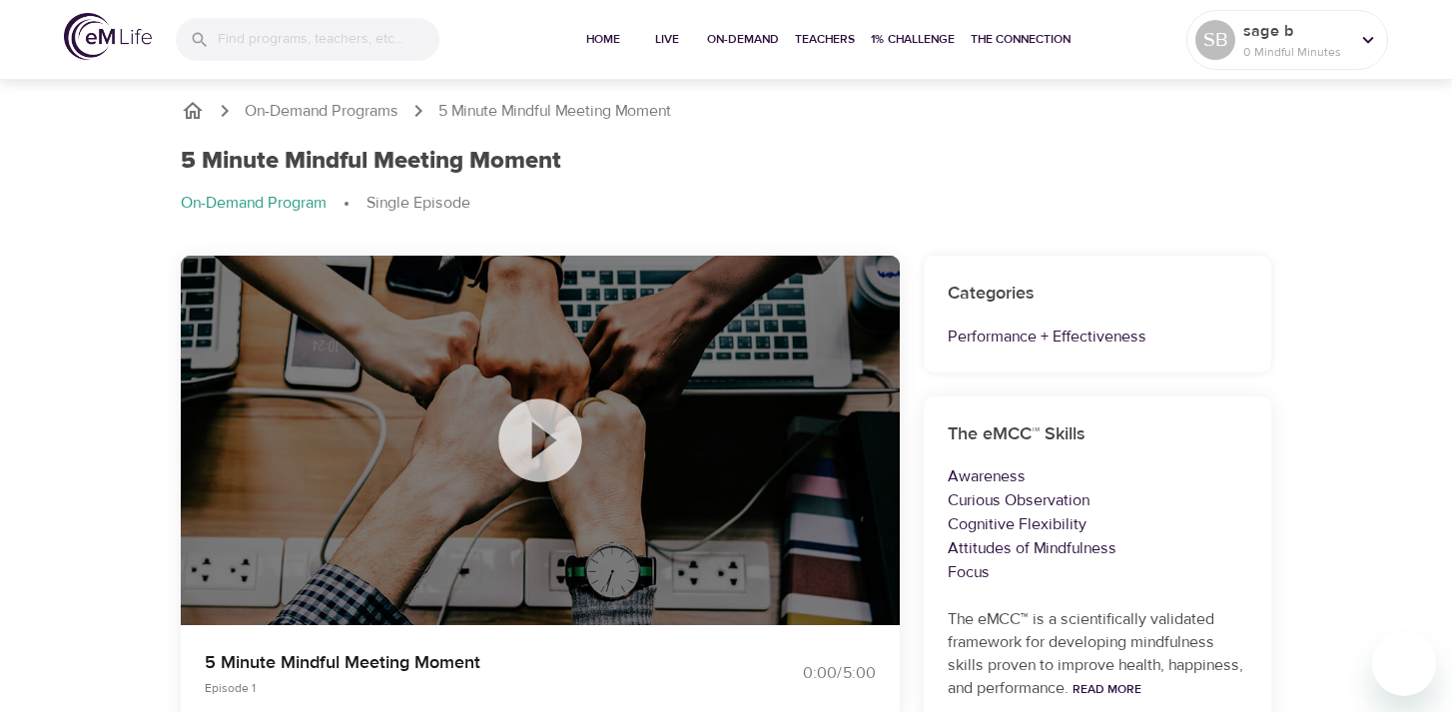
click at [493, 427] on icon at bounding box center [540, 441] width 100 height 100
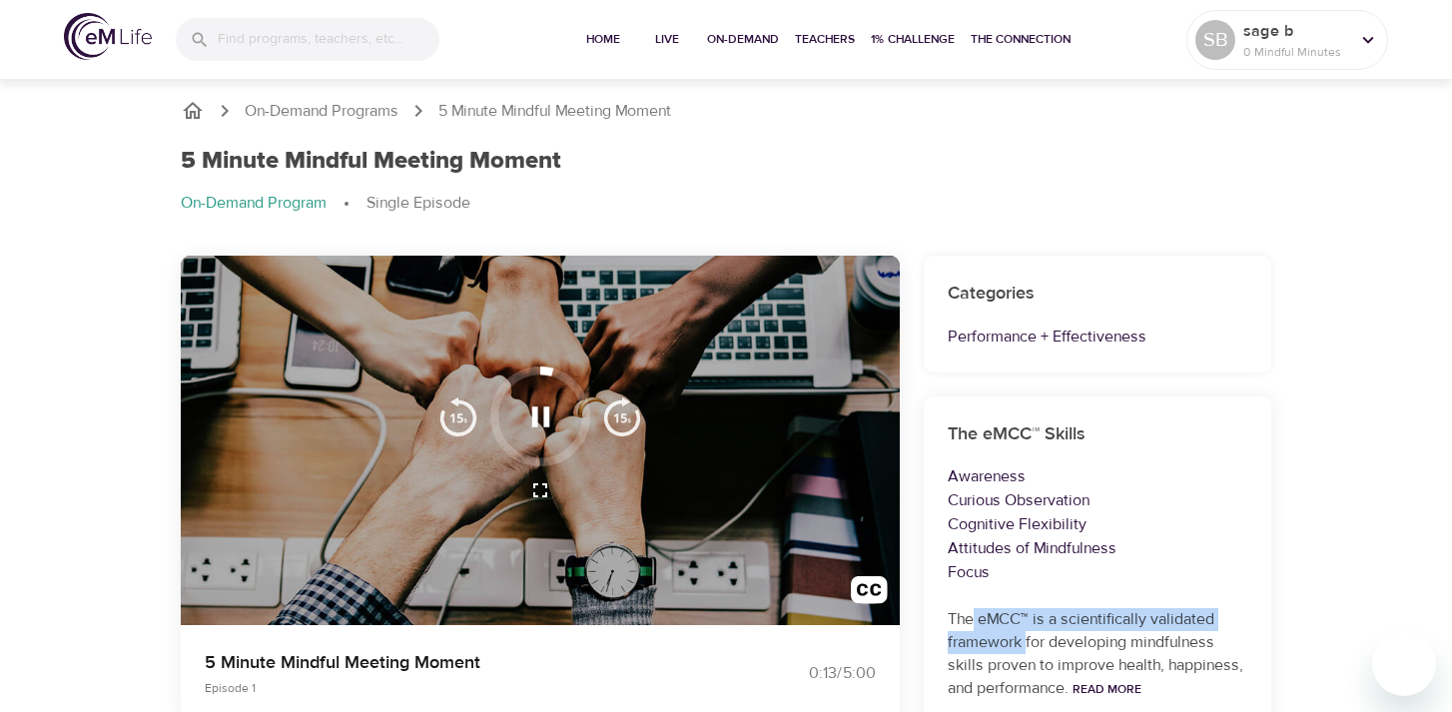
drag, startPoint x: 1026, startPoint y: 637, endPoint x: 975, endPoint y: 610, distance: 57.6
click at [975, 610] on p "The eMCC™ is a scientifically validated framework for developing mindfulness sk…" at bounding box center [1098, 654] width 300 height 92
copy p "eMCC™ is a scientifically validated framework"
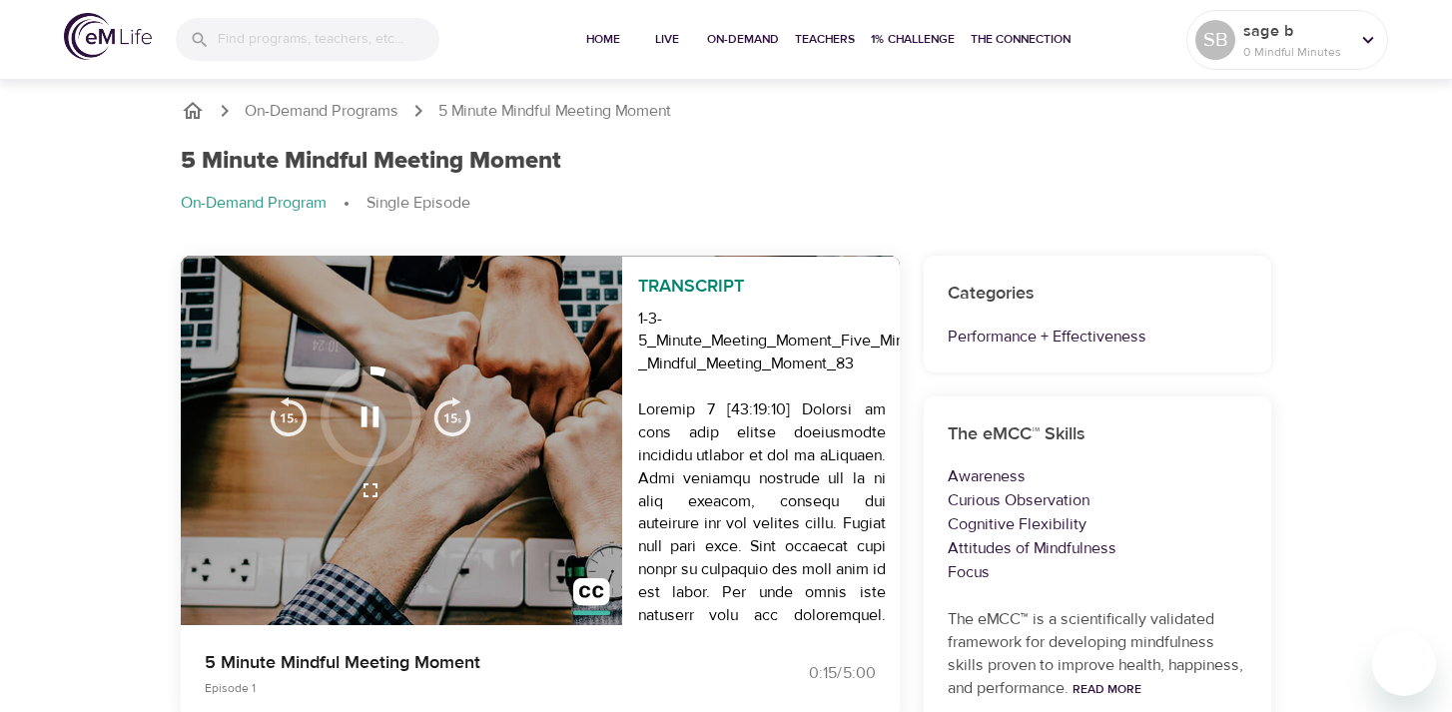
click at [984, 201] on ol "On-Demand Program Single Episode" at bounding box center [726, 204] width 1091 height 24
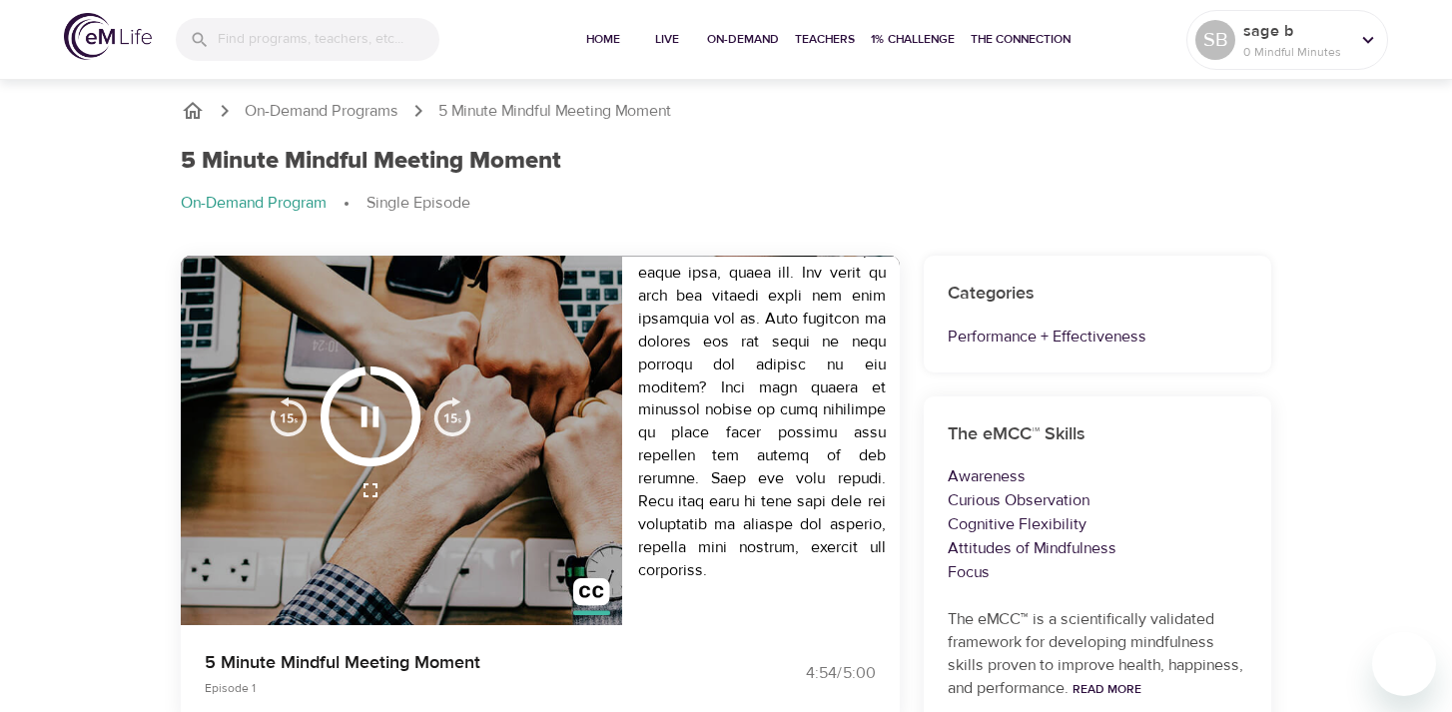
click at [378, 413] on icon "button" at bounding box center [371, 417] width 18 height 20
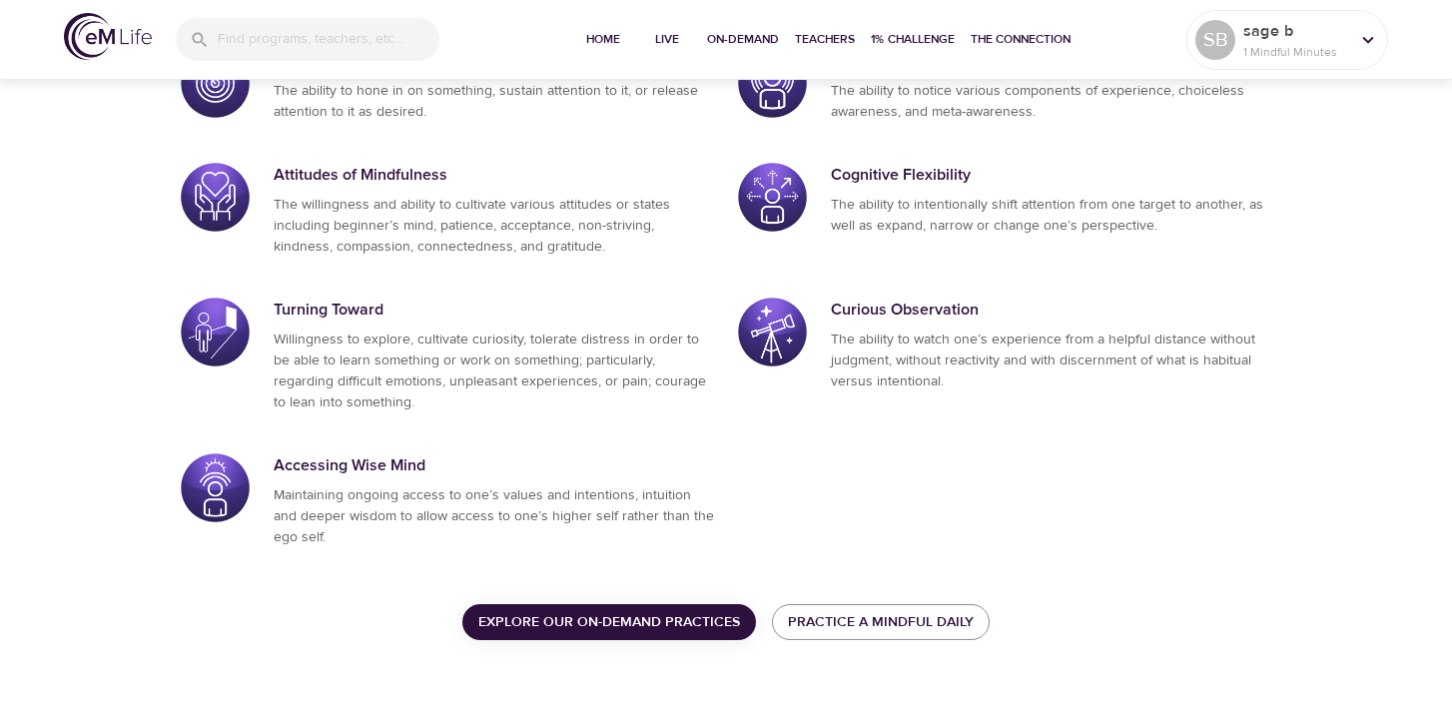
scroll to position [1164, 0]
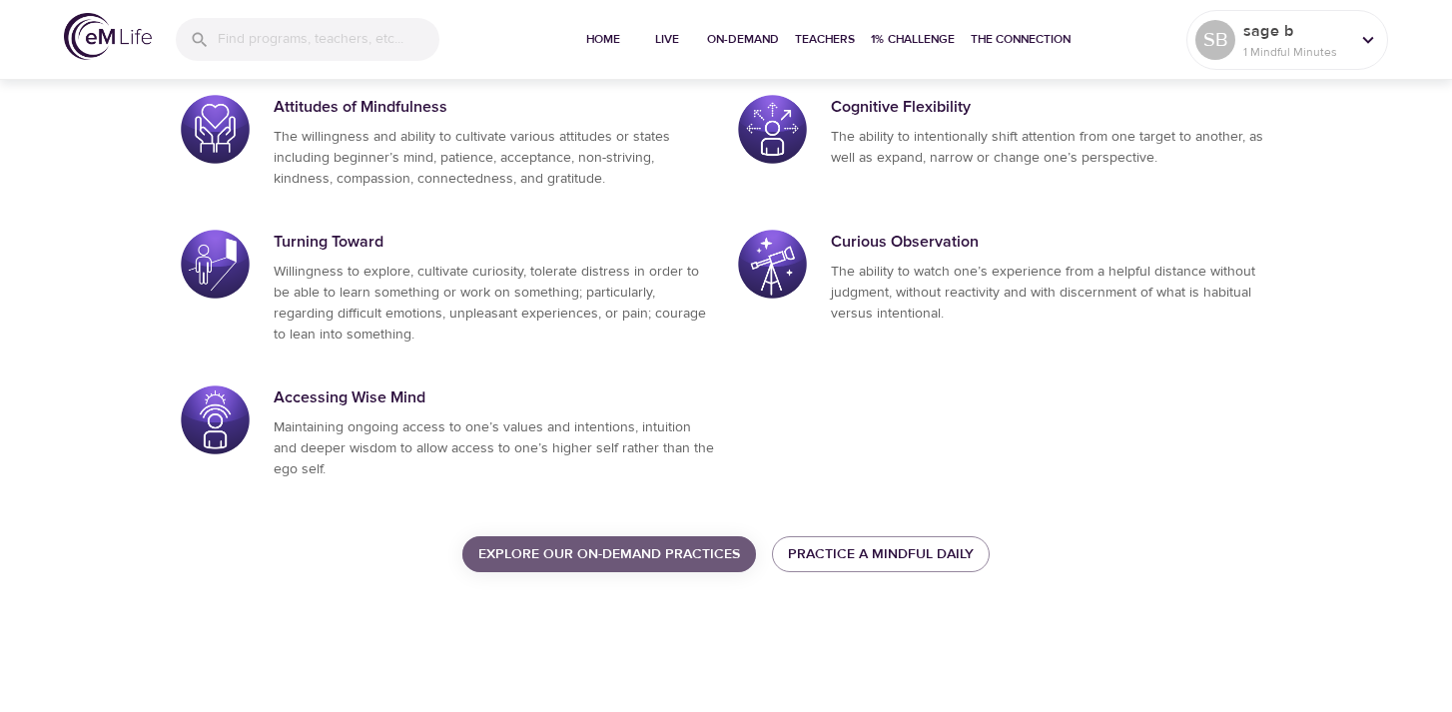
click at [653, 558] on span "Explore our On-Demand Practices" at bounding box center [609, 554] width 262 height 25
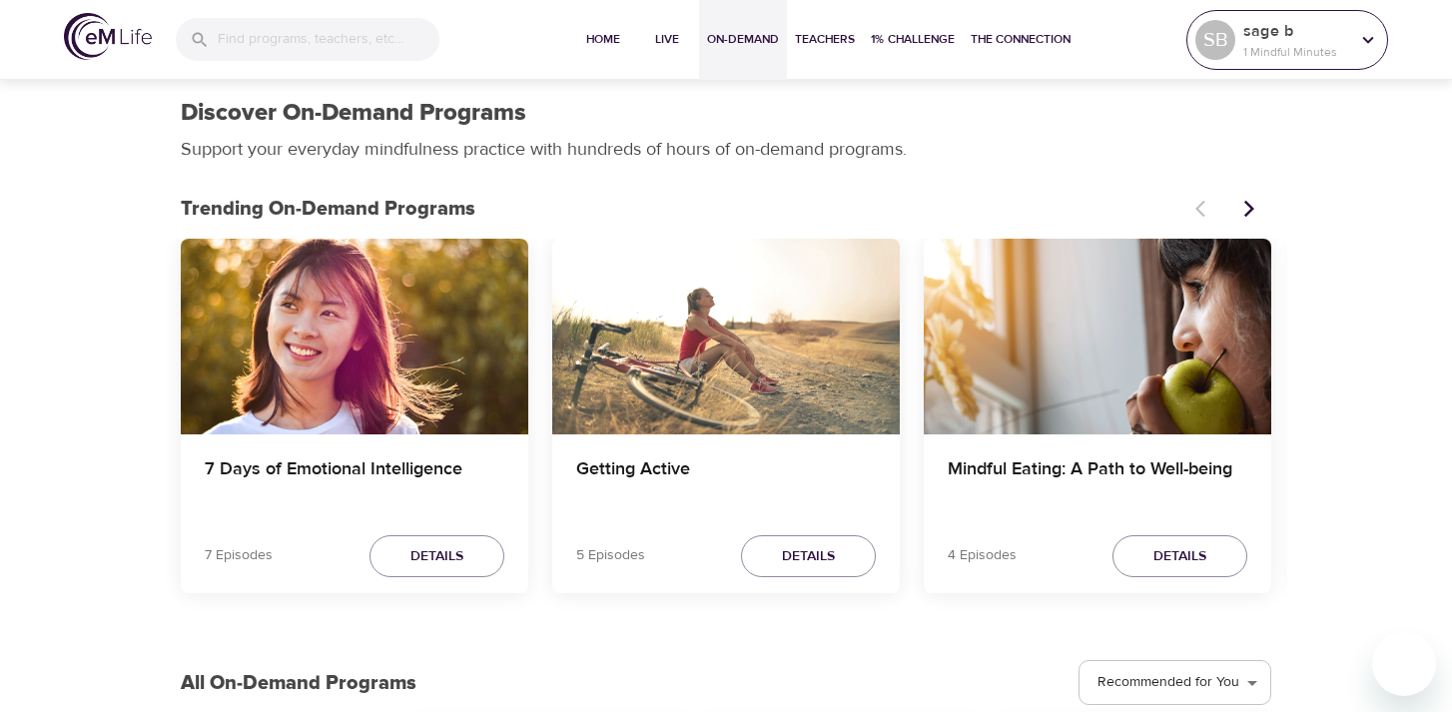
click at [1331, 22] on p "sage b" at bounding box center [1297, 31] width 106 height 24
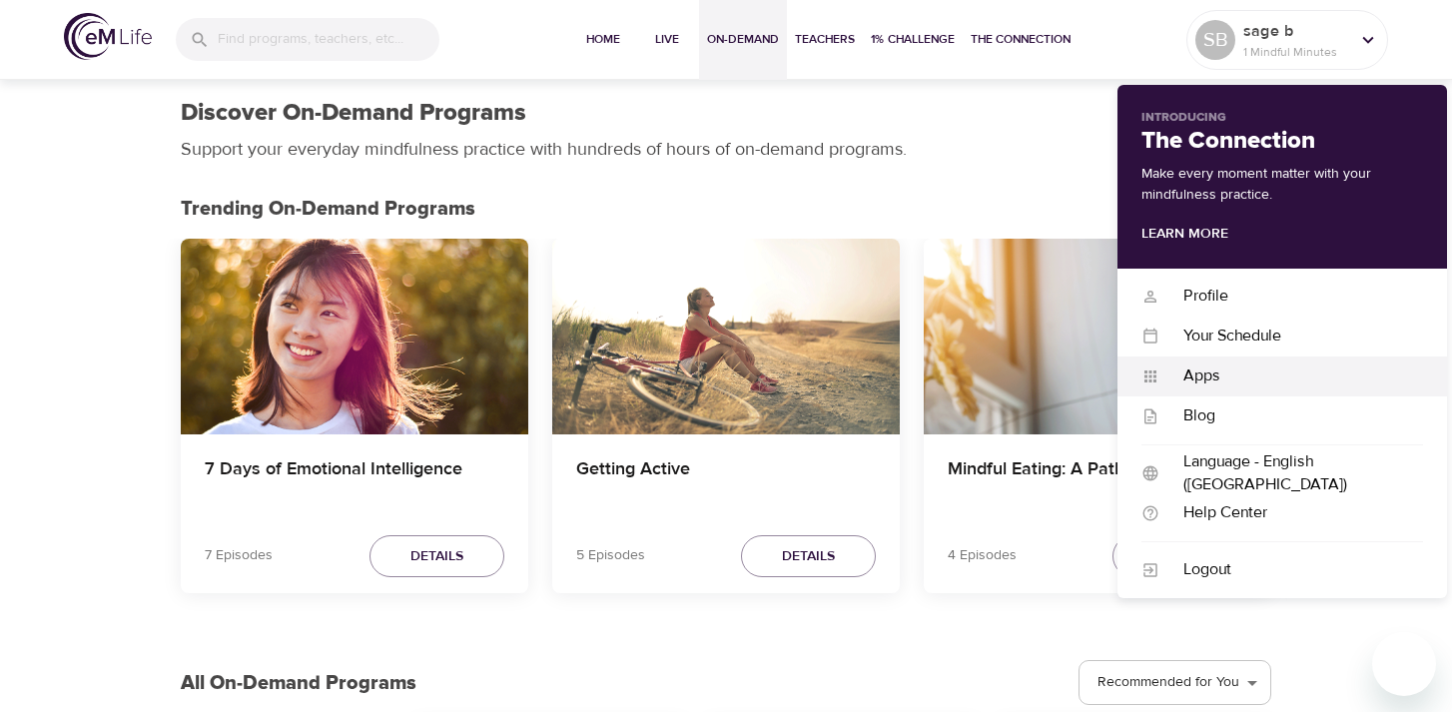
click at [1177, 384] on div "Apps" at bounding box center [1292, 376] width 264 height 23
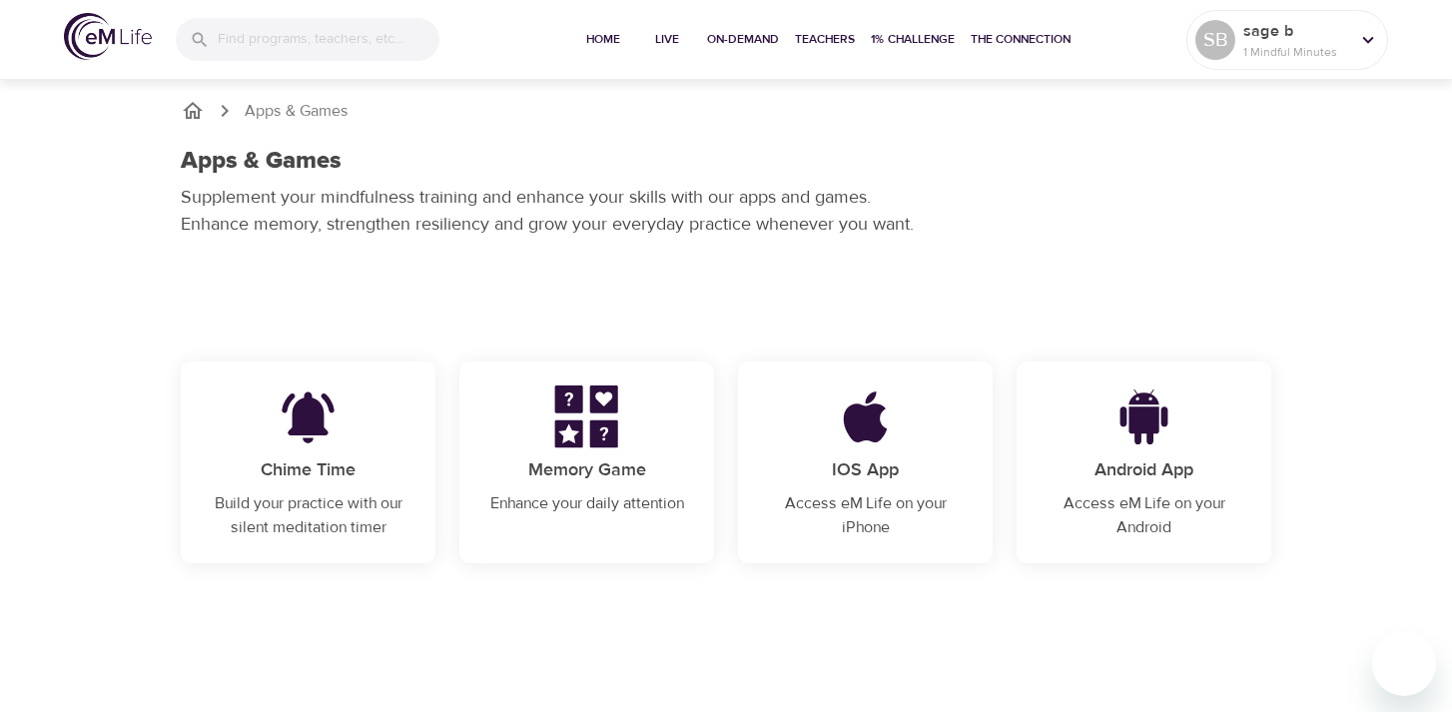
click at [283, 498] on p "Build your practice with our silent meditation timer" at bounding box center [308, 515] width 207 height 48
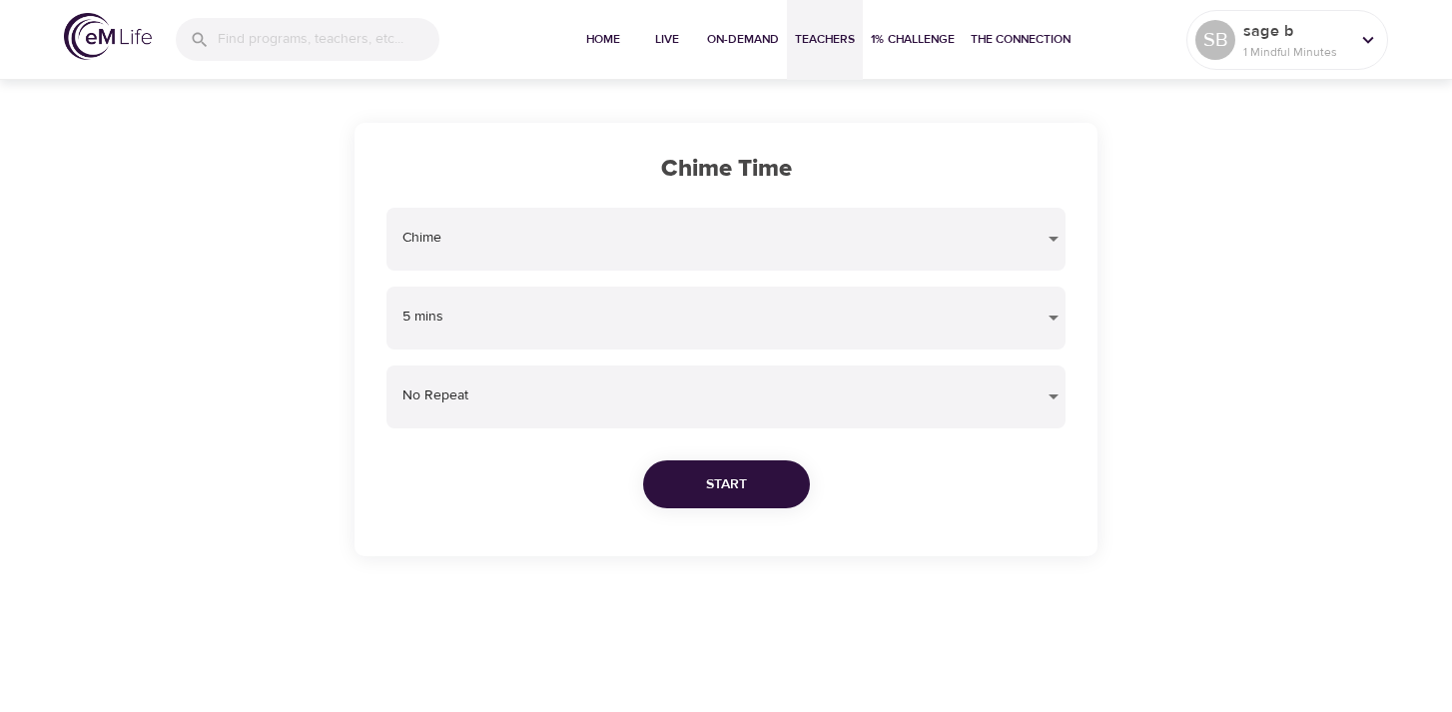
click at [844, 34] on span "Teachers" at bounding box center [825, 39] width 60 height 21
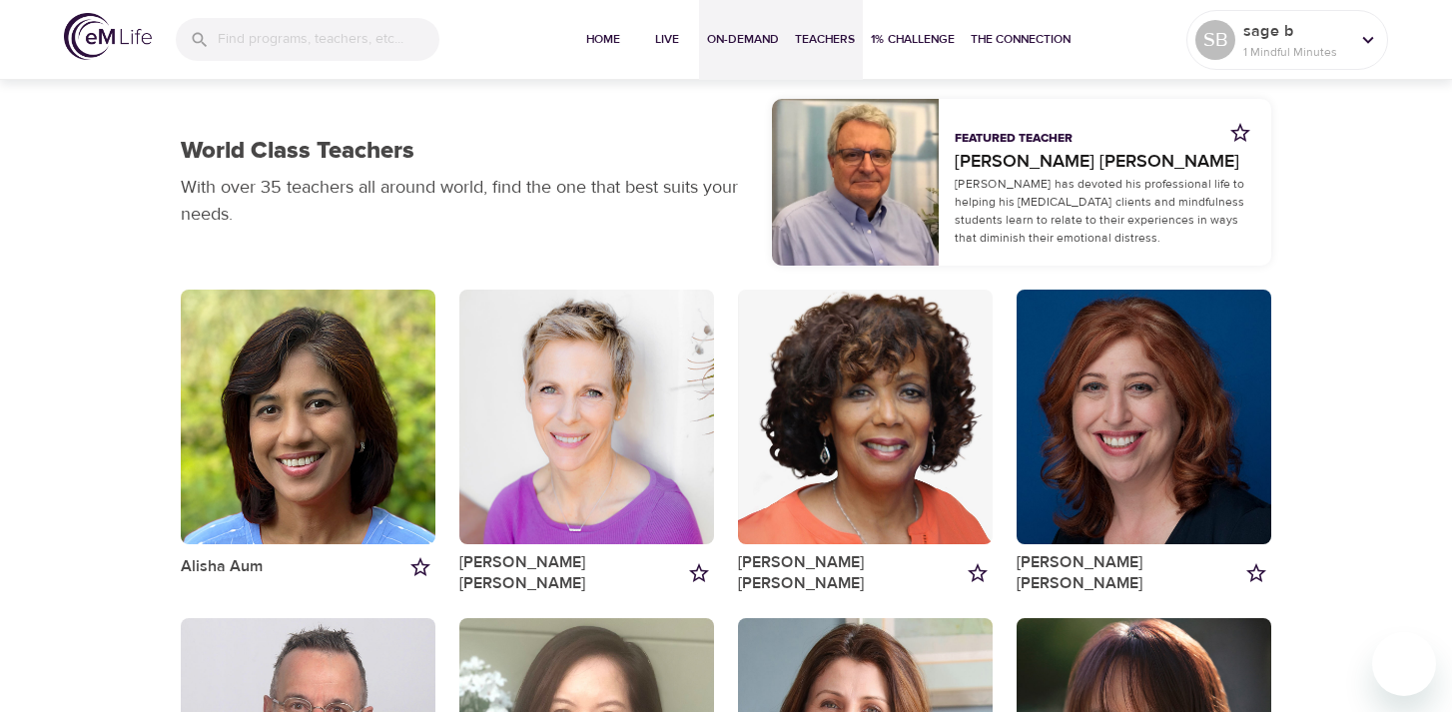
click at [733, 31] on span "On-Demand" at bounding box center [743, 39] width 72 height 21
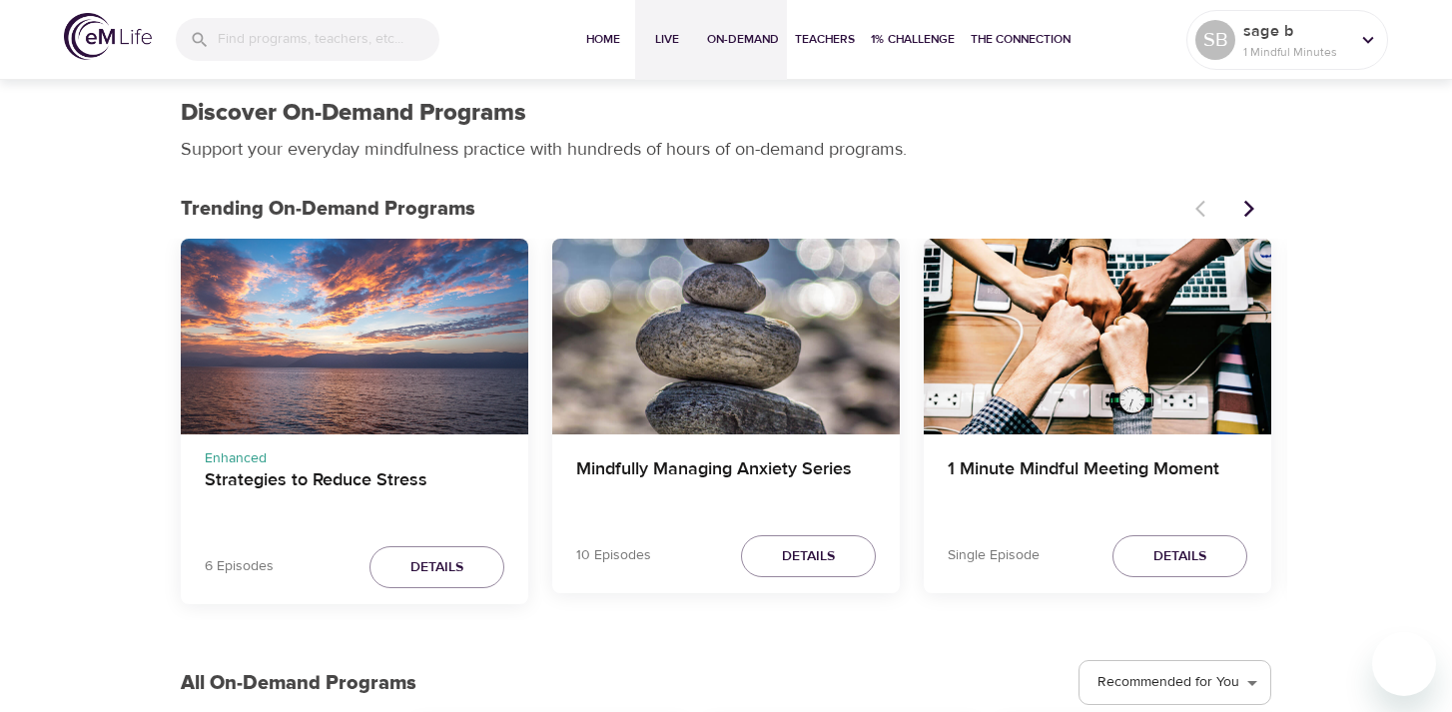
click at [672, 28] on button "Live" at bounding box center [667, 40] width 64 height 80
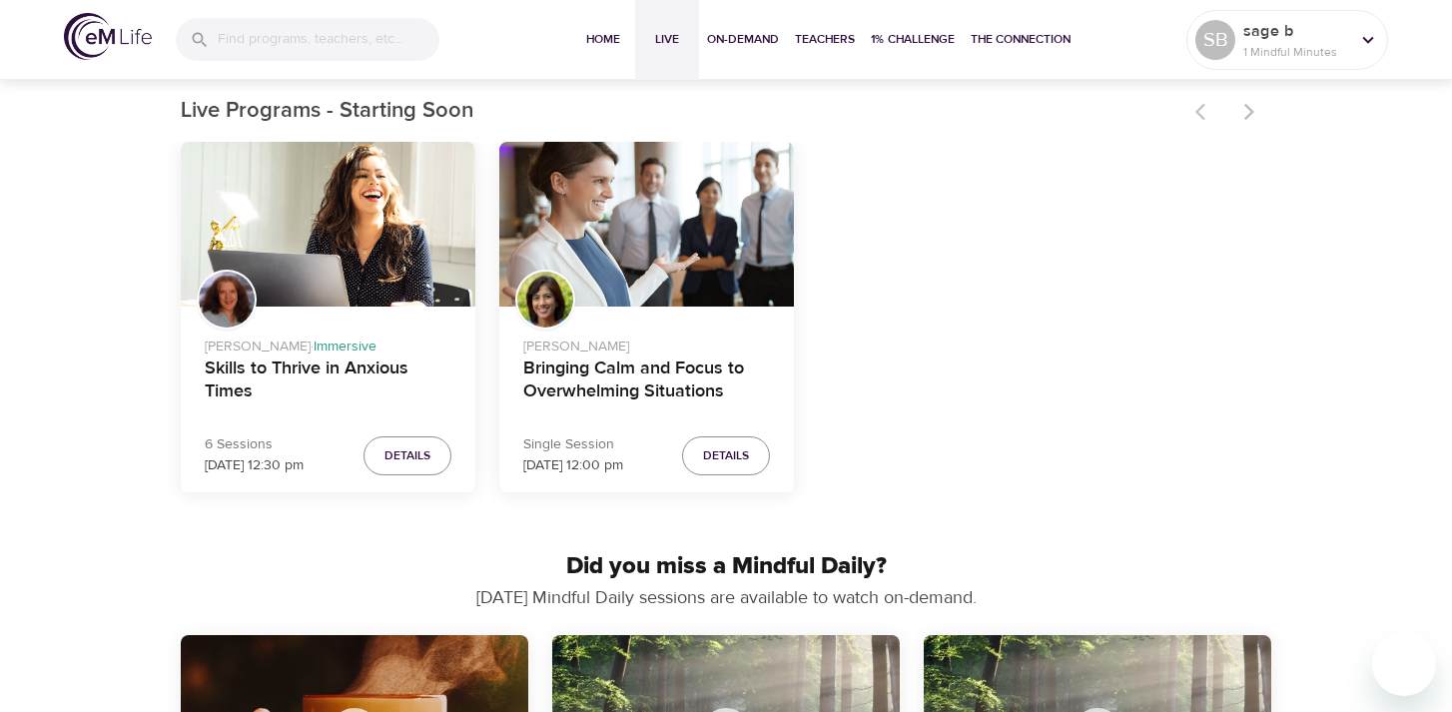
scroll to position [604, 0]
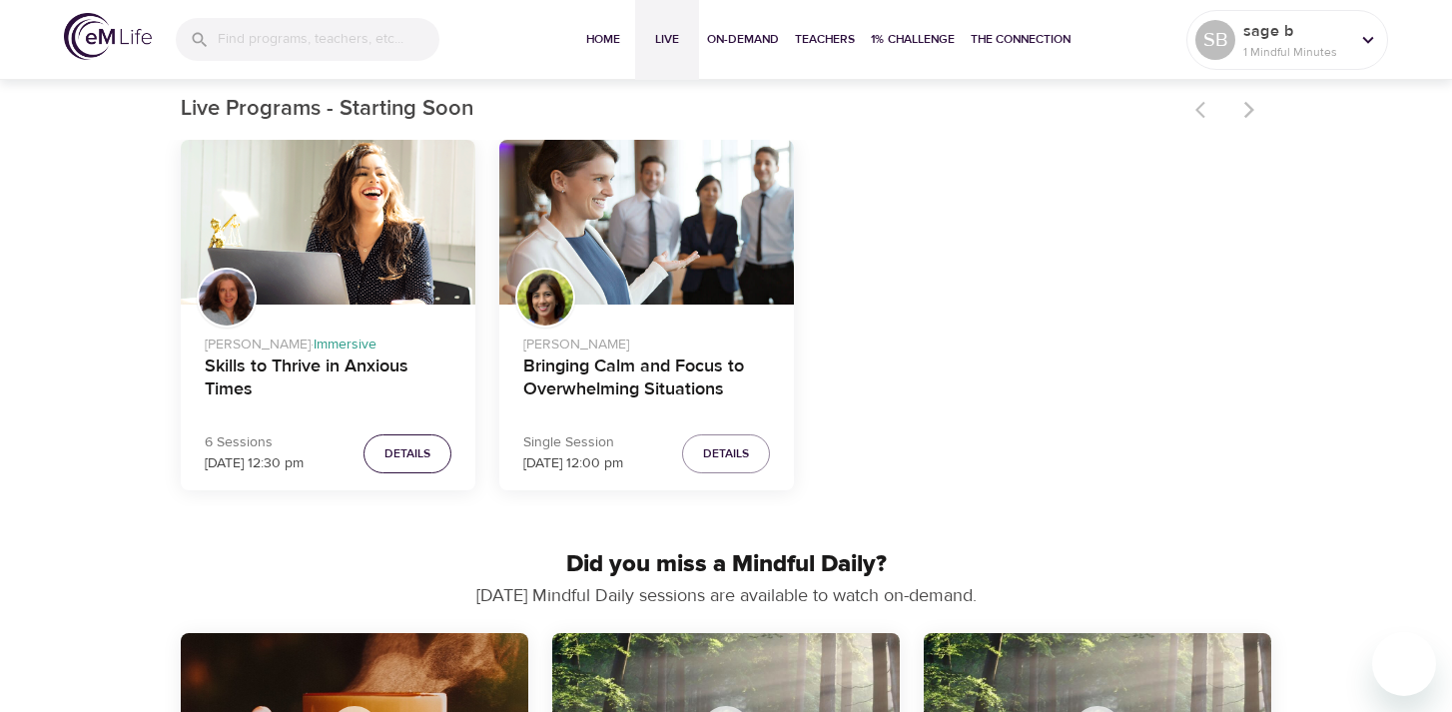
click at [393, 459] on span "Details" at bounding box center [408, 453] width 46 height 21
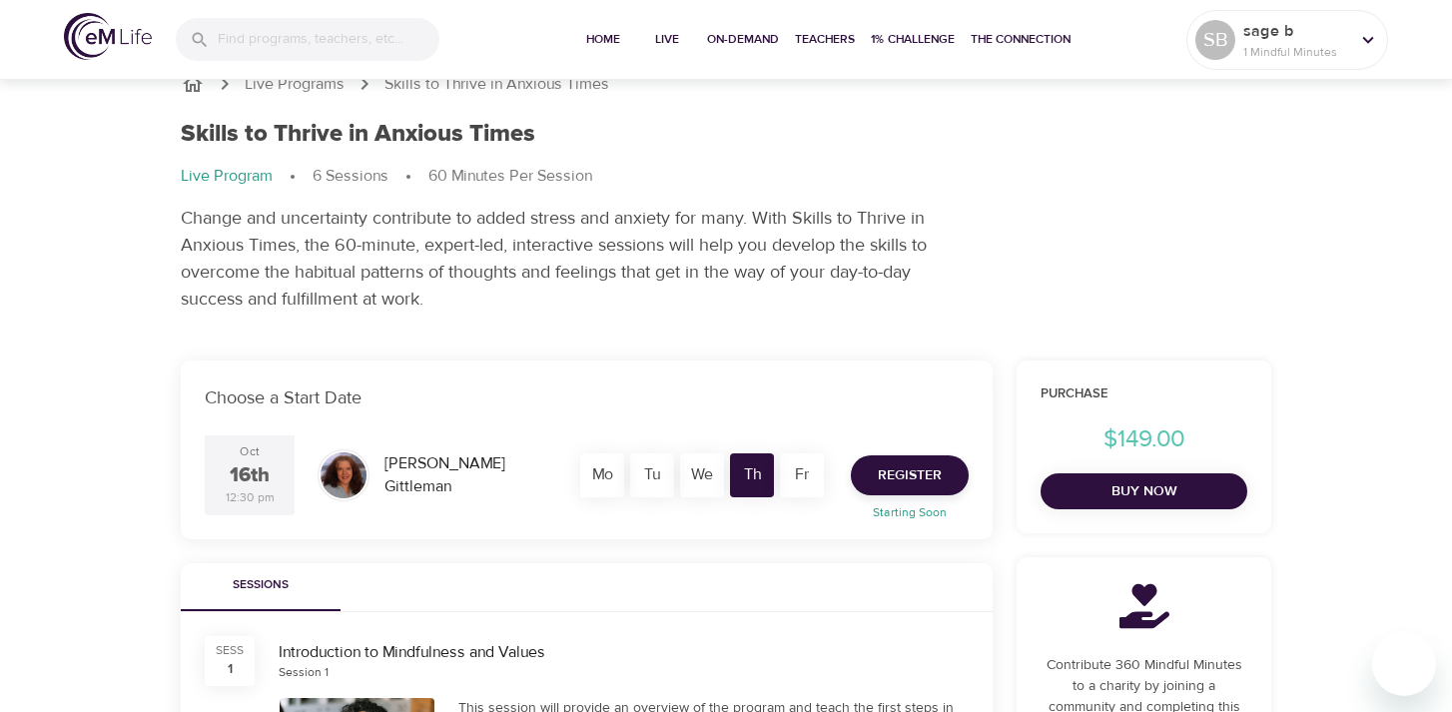
scroll to position [39, 0]
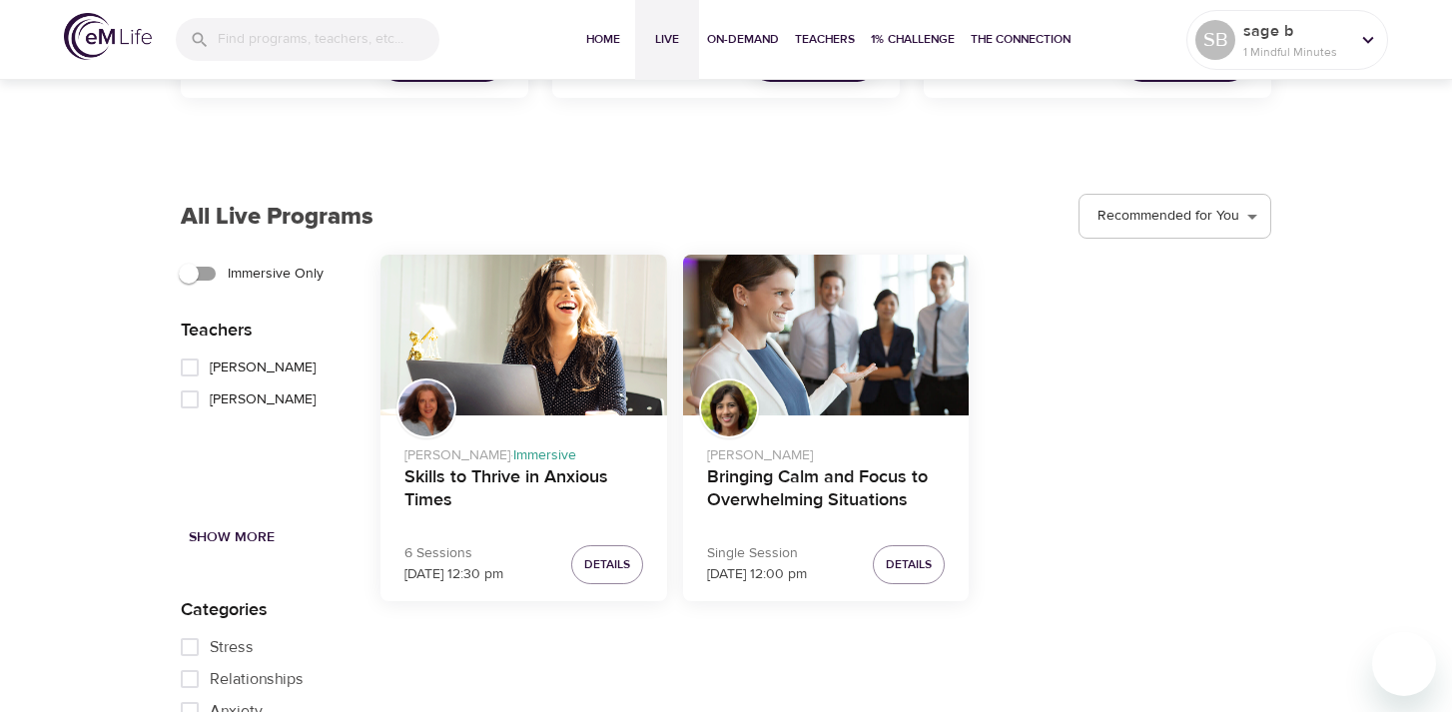
scroll to position [1960, 0]
